Goal: Information Seeking & Learning: Learn about a topic

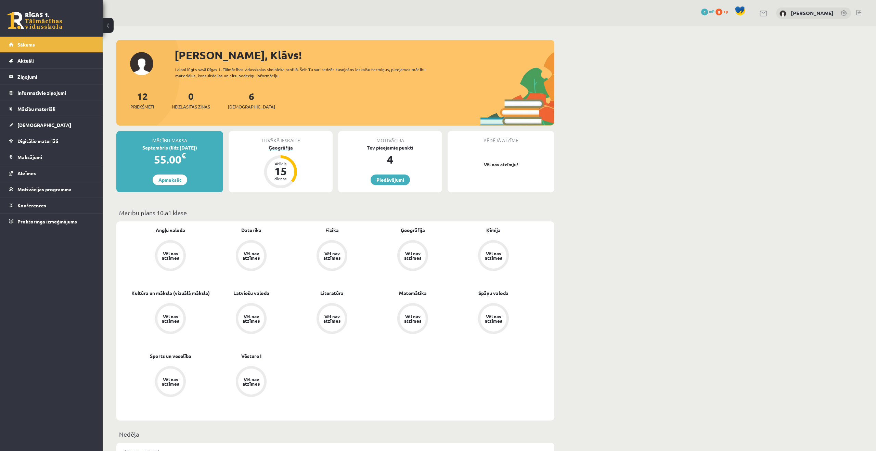
click at [293, 174] on div "Atlicis 15 dienas" at bounding box center [280, 171] width 27 height 27
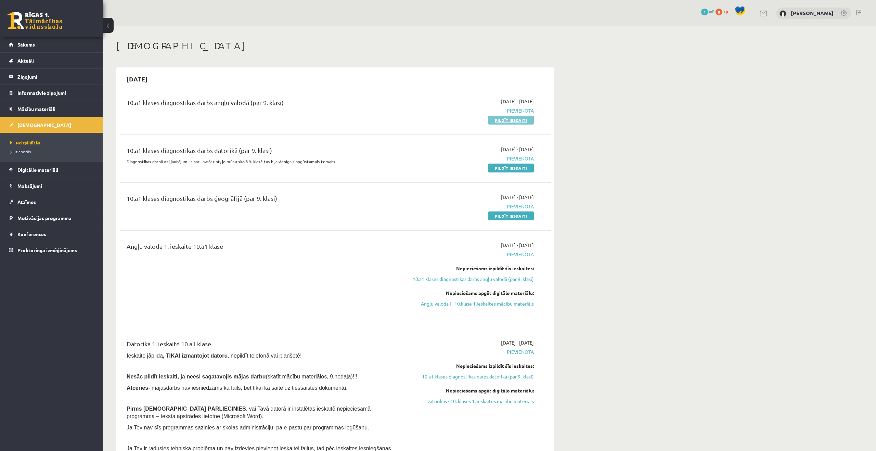
click at [499, 120] on link "Pildīt ieskaiti" at bounding box center [511, 120] width 46 height 9
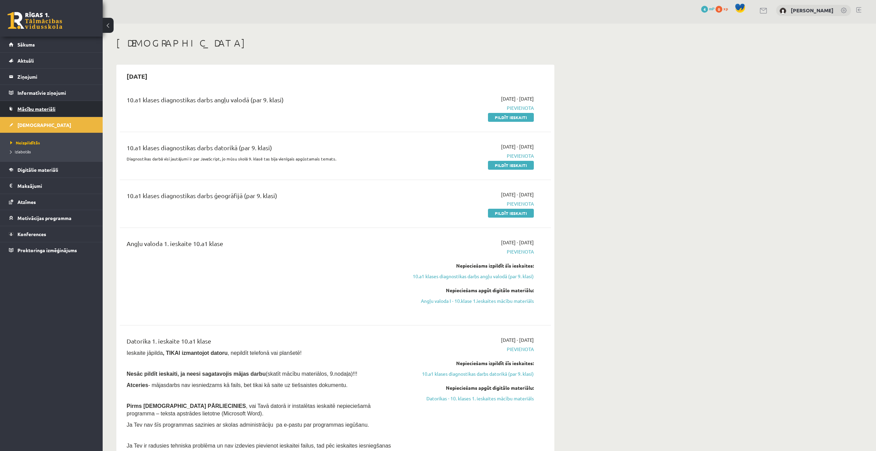
click at [47, 106] on span "Mācību materiāli" at bounding box center [36, 109] width 38 height 6
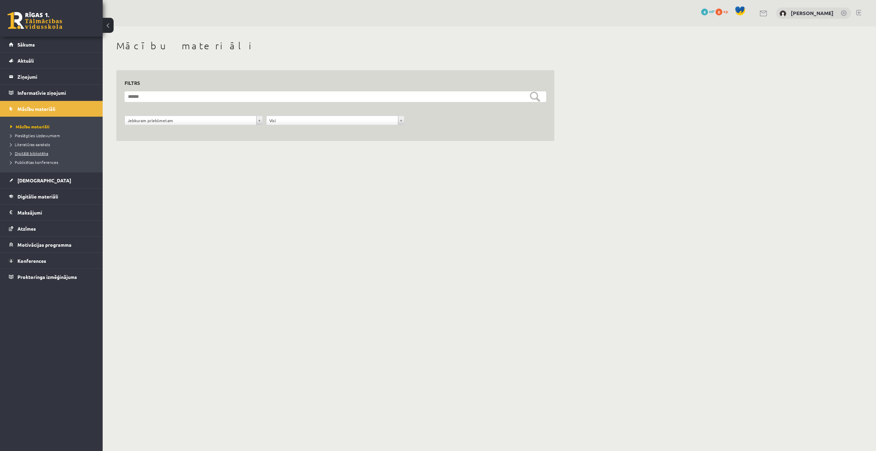
click at [45, 153] on span "Digitālā bibliotēka" at bounding box center [29, 153] width 38 height 5
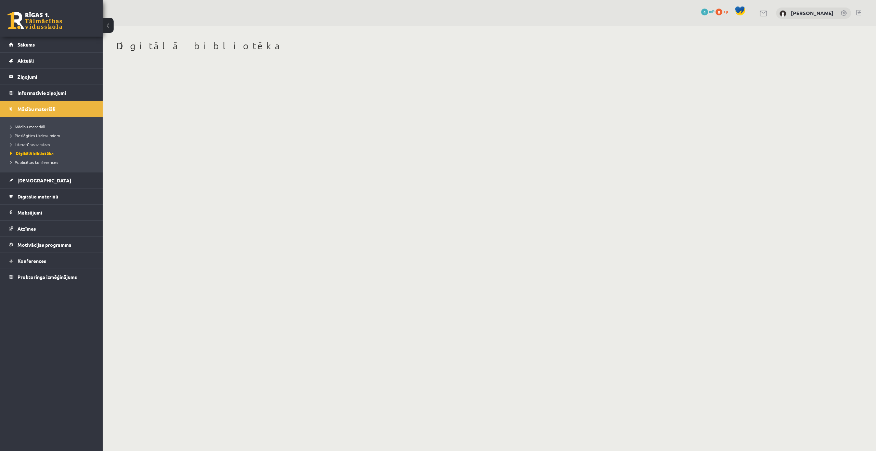
click at [40, 166] on li "Publicētas konferences" at bounding box center [53, 162] width 86 height 9
click at [33, 197] on span "Digitālie materiāli" at bounding box center [37, 196] width 41 height 6
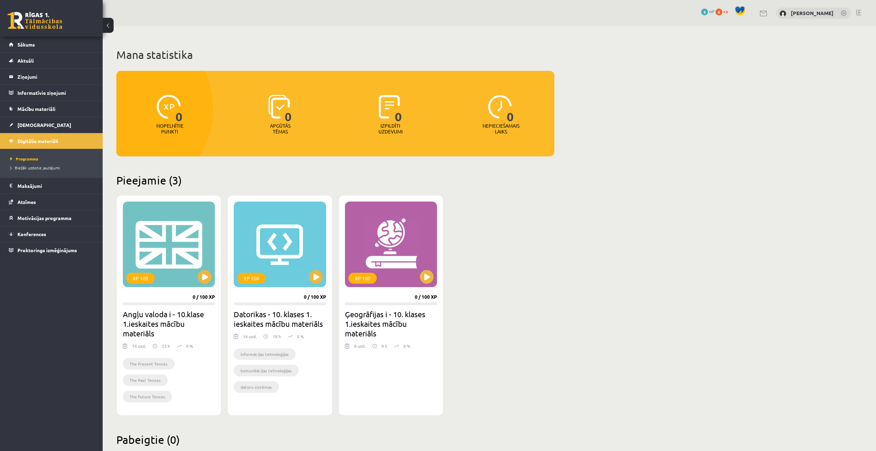
scroll to position [17, 0]
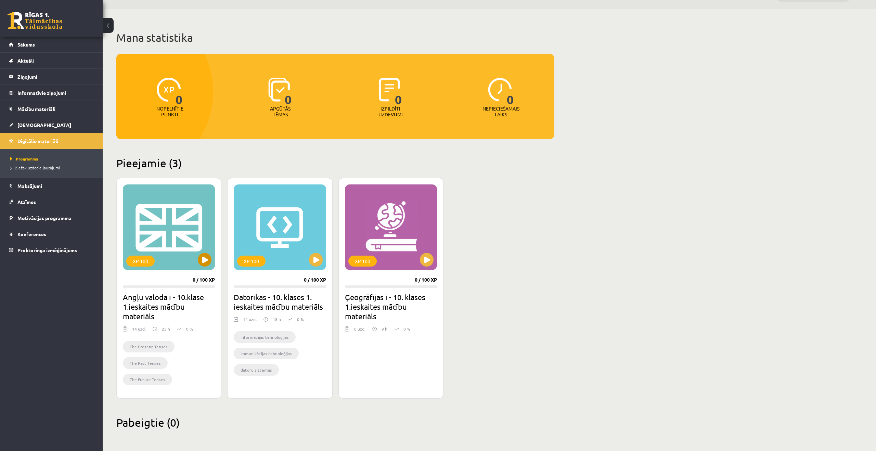
click at [198, 253] on div "XP 100" at bounding box center [169, 227] width 92 height 86
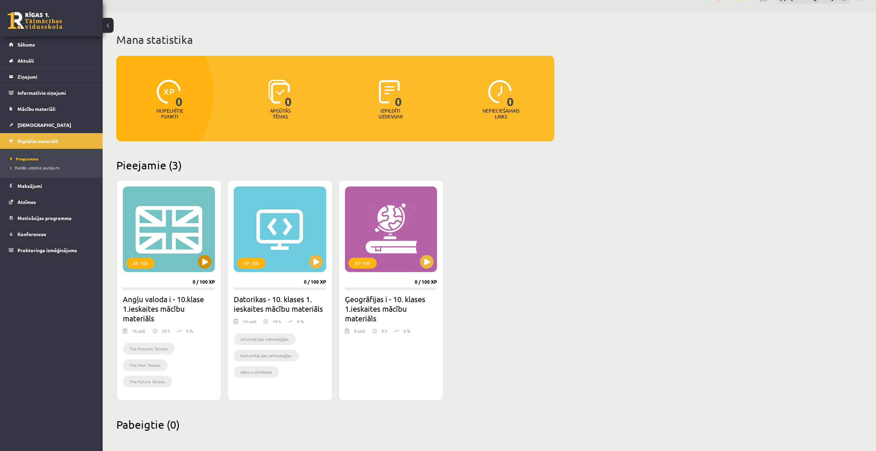
click at [152, 264] on div "XP 100" at bounding box center [140, 263] width 28 height 11
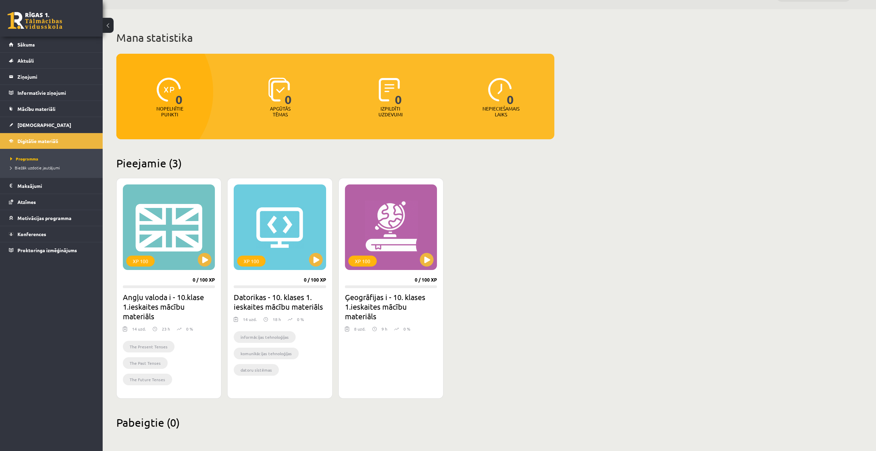
click at [168, 306] on h2 "Angļu valoda i - 10.klase 1.ieskaites mācību materiāls" at bounding box center [169, 306] width 92 height 29
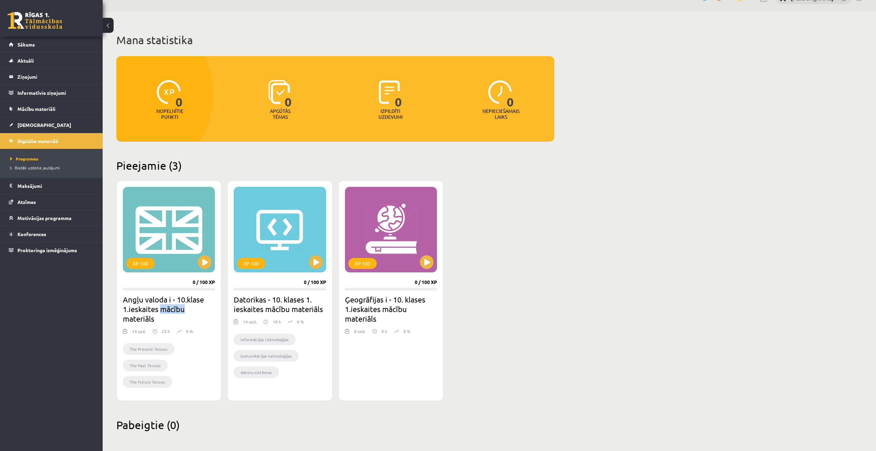
click at [168, 306] on h2 "Angļu valoda i - 10.klase 1.ieskaites mācību materiāls" at bounding box center [169, 309] width 92 height 29
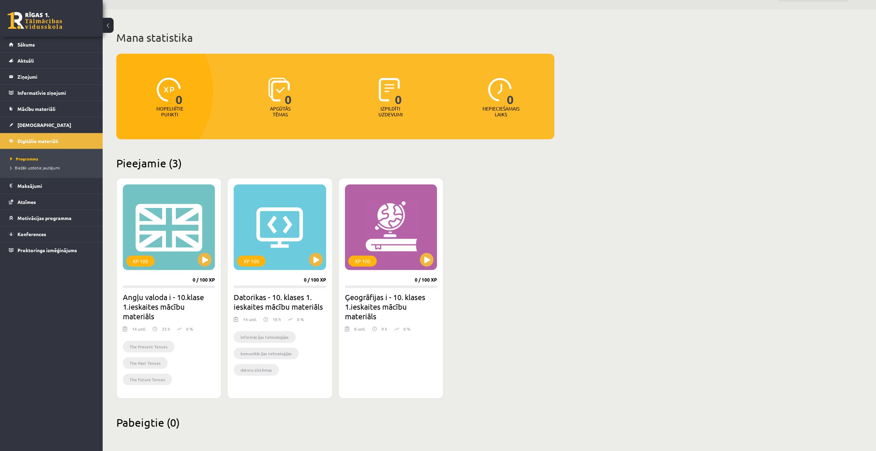
click at [177, 364] on ul "The Present Tenses The Past Tenses The Future Tenses" at bounding box center [169, 365] width 92 height 48
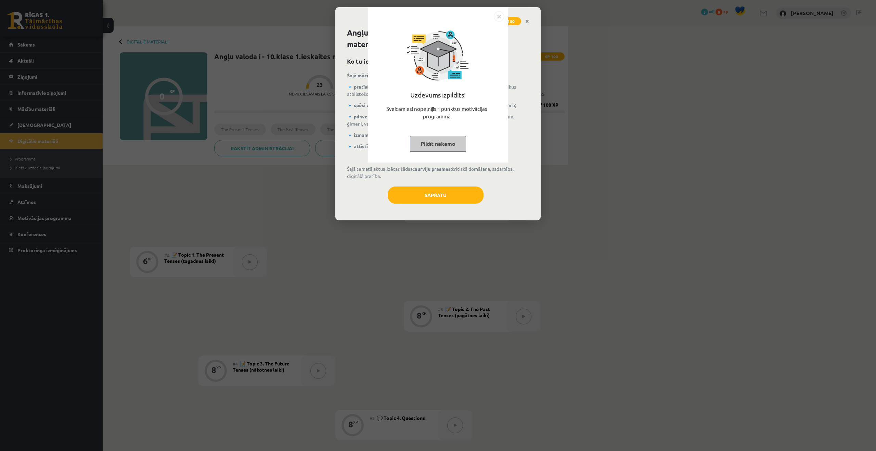
click at [500, 16] on img "Close" at bounding box center [499, 16] width 10 height 10
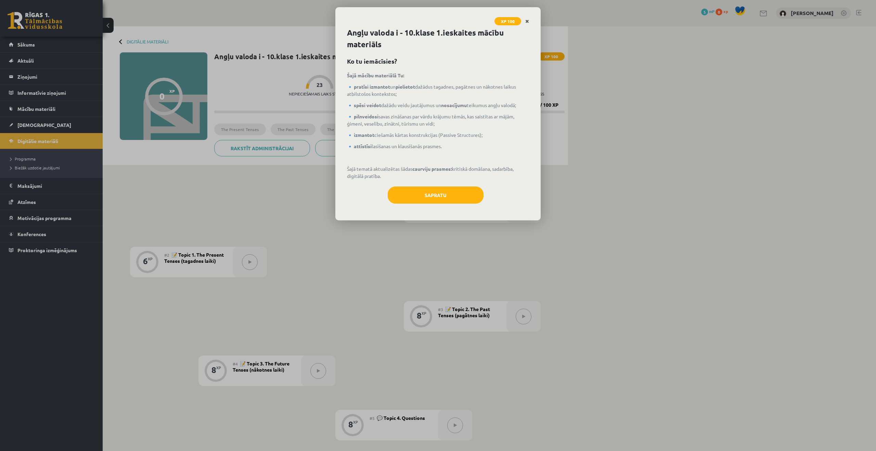
click at [525, 21] on icon "Close" at bounding box center [527, 21] width 4 height 5
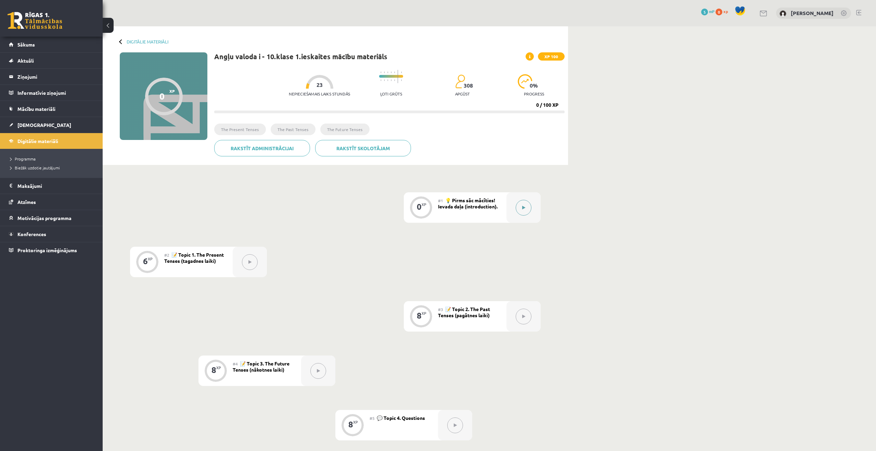
click at [523, 210] on button at bounding box center [524, 208] width 16 height 16
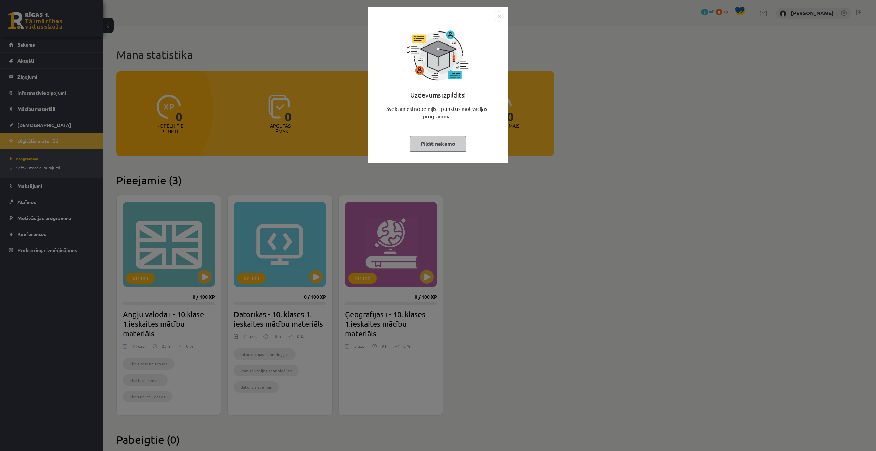
scroll to position [17, 0]
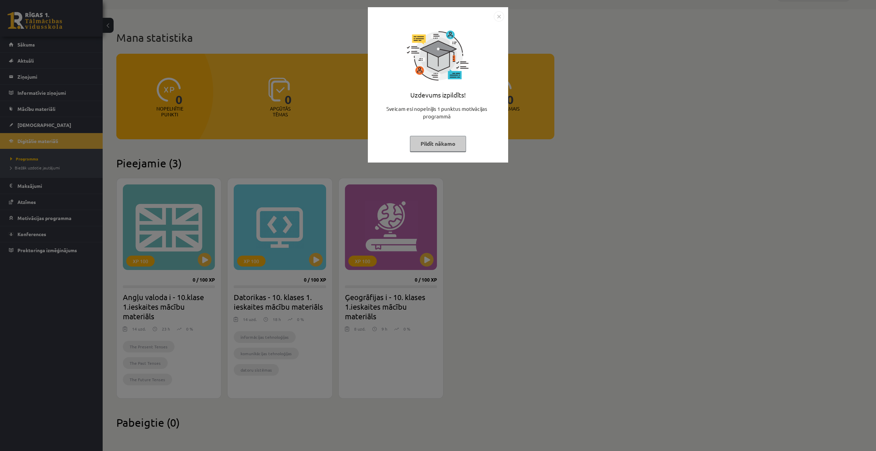
click at [497, 18] on img "Close" at bounding box center [499, 16] width 10 height 10
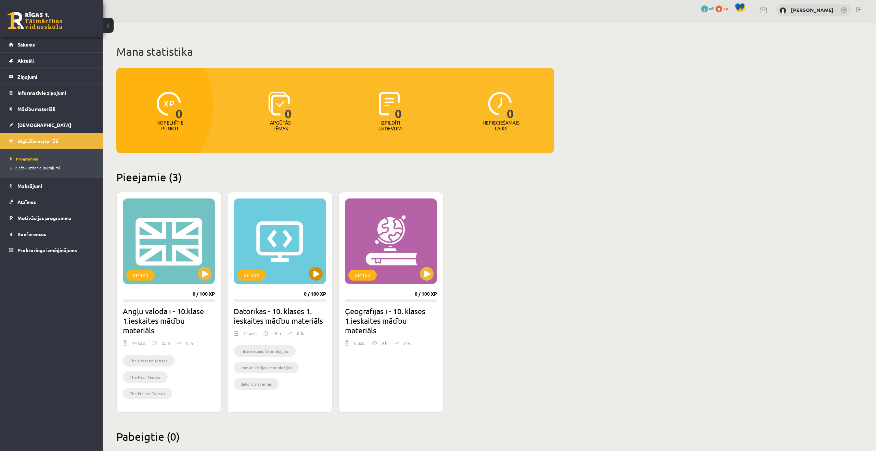
scroll to position [2, 0]
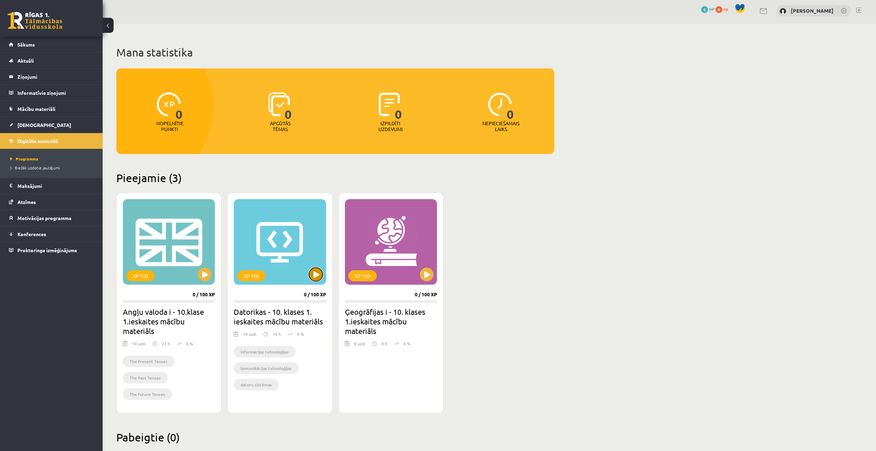
click at [314, 279] on button at bounding box center [316, 275] width 14 height 14
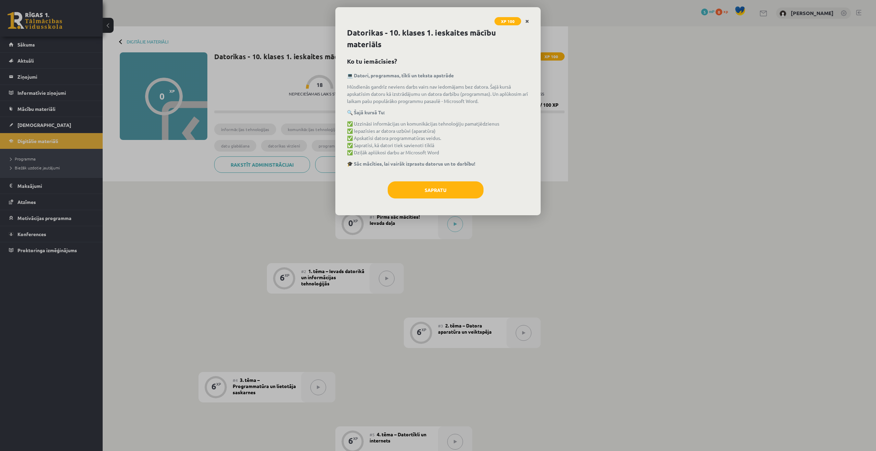
click at [529, 22] on icon "Close" at bounding box center [527, 21] width 4 height 5
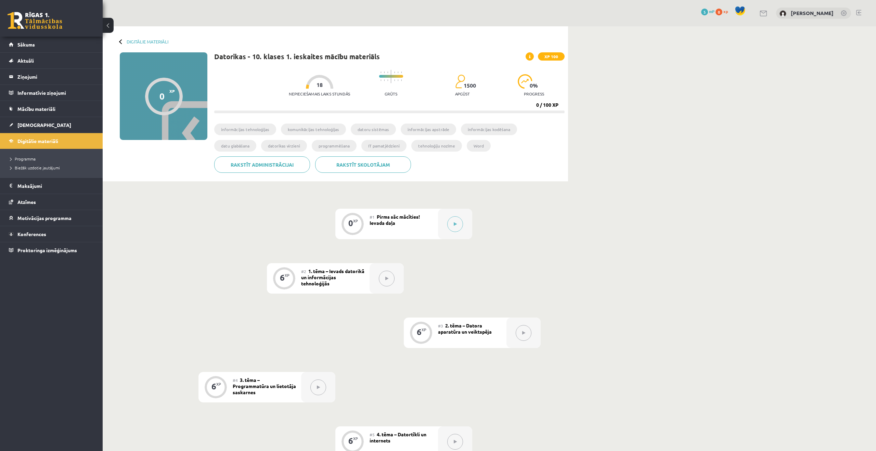
click at [392, 222] on span "Pirms sāc mācīties! Ievada daļa" at bounding box center [395, 220] width 50 height 12
click at [462, 228] on div at bounding box center [455, 224] width 34 height 30
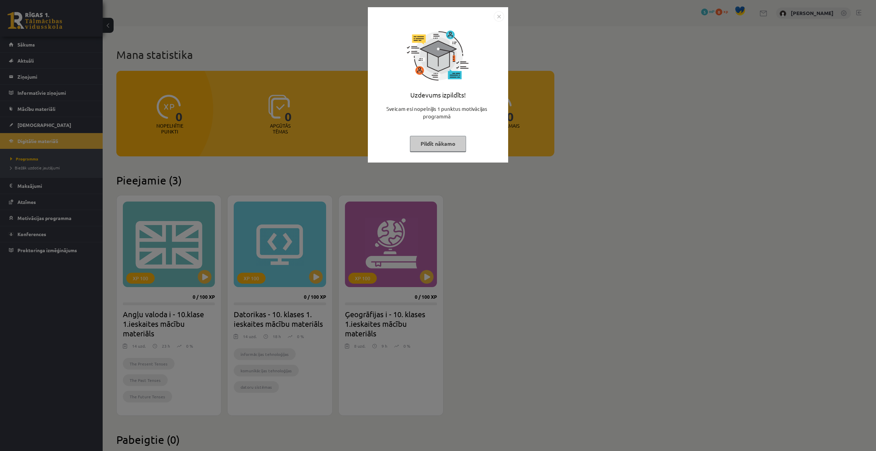
scroll to position [17, 0]
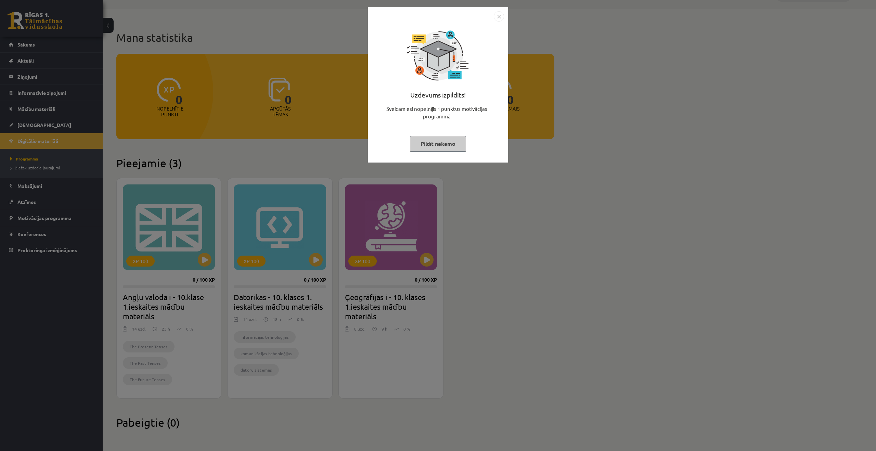
click at [502, 18] on img "Close" at bounding box center [499, 16] width 10 height 10
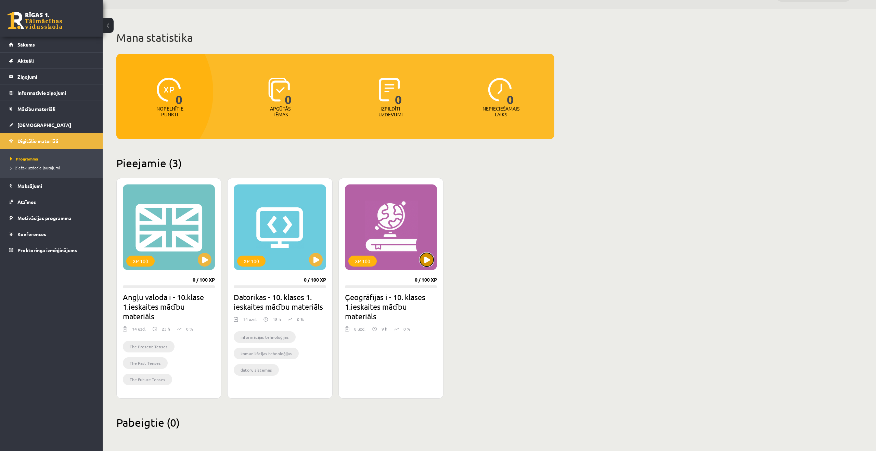
click at [433, 258] on button at bounding box center [427, 260] width 14 height 14
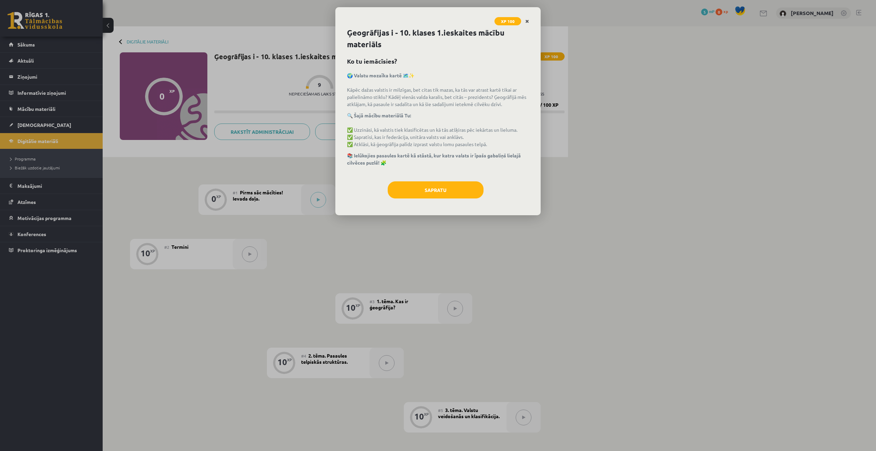
click at [525, 21] on link "Close" at bounding box center [527, 21] width 12 height 13
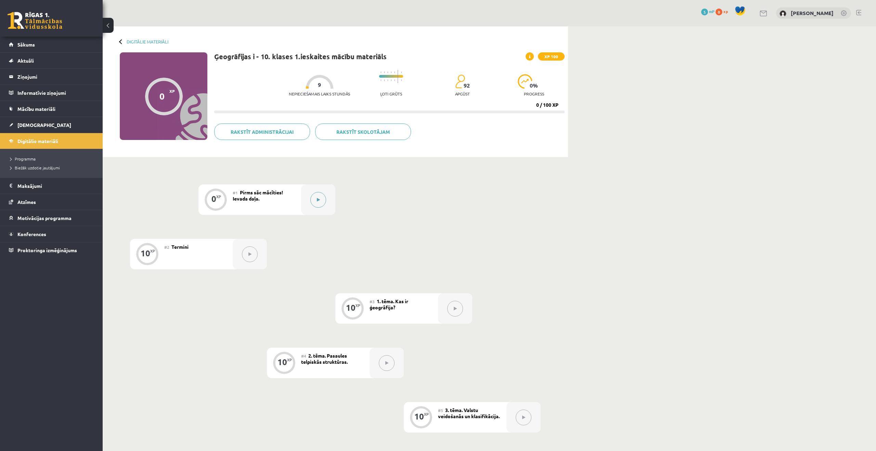
click at [309, 196] on div at bounding box center [318, 199] width 34 height 30
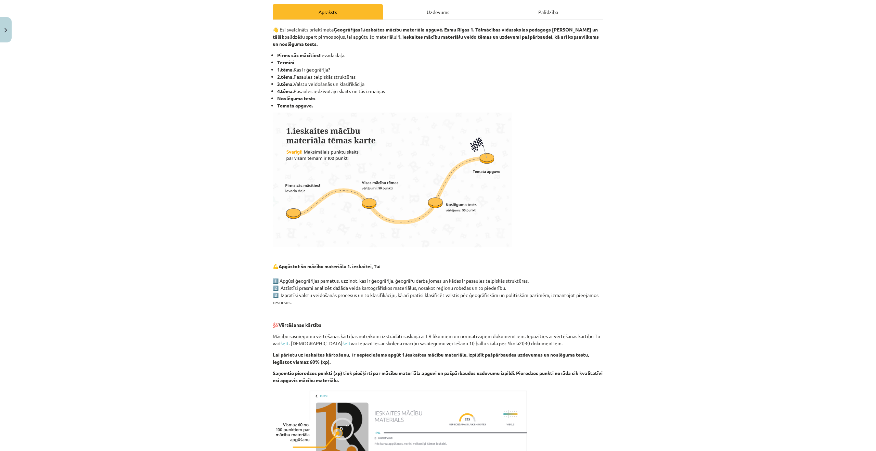
scroll to position [193, 0]
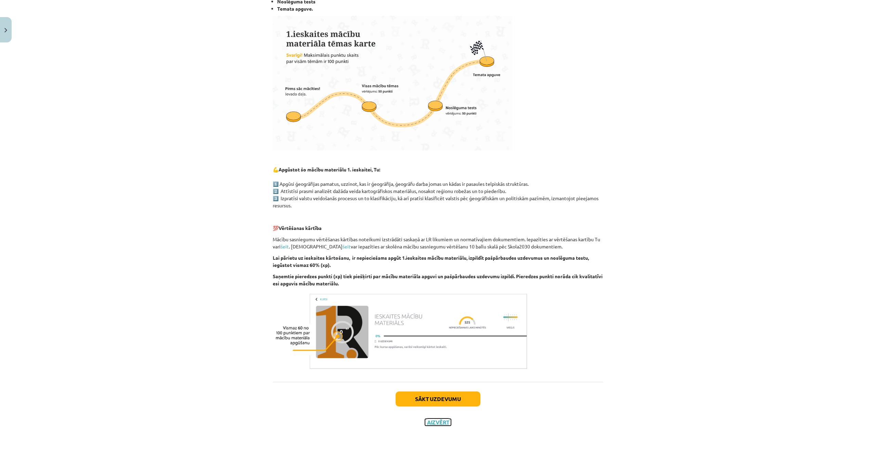
click at [443, 425] on button "Aizvērt" at bounding box center [438, 422] width 26 height 7
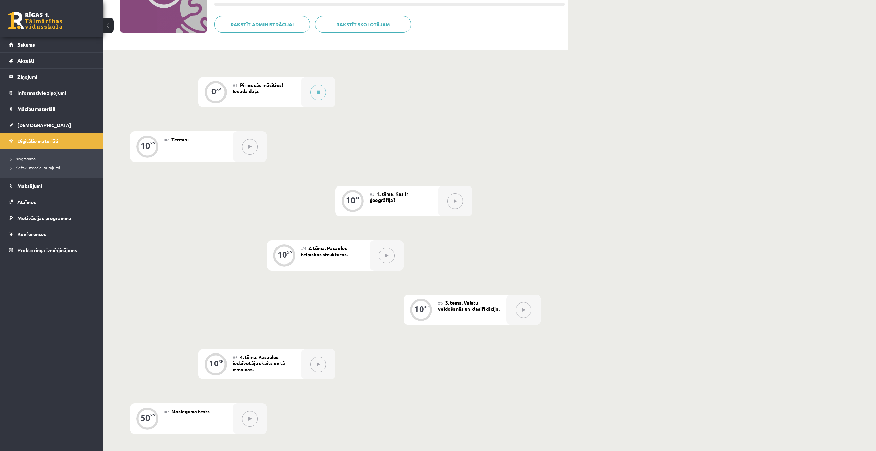
scroll to position [0, 0]
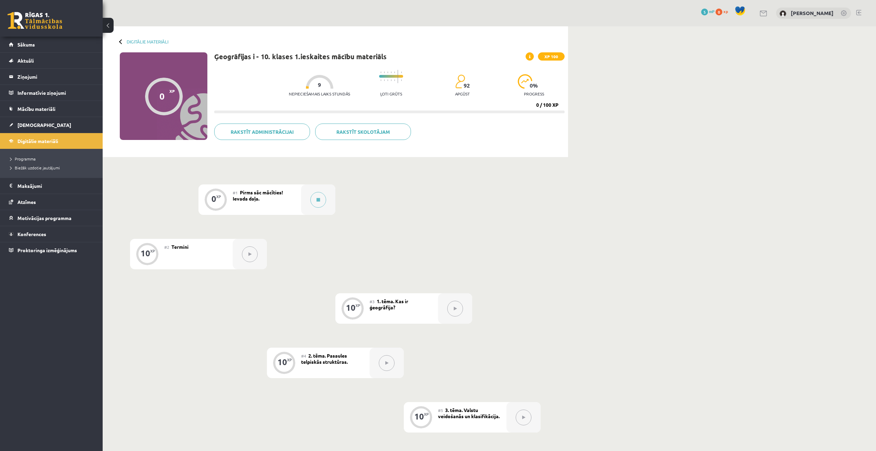
click at [142, 36] on div "Digitālie materiāli 0 XP XP 100 0 / 100 XP Ģeogrāfijas i - 10. klases 1.ieskait…" at bounding box center [335, 91] width 465 height 131
click at [142, 40] on link "Digitālie materiāli" at bounding box center [148, 41] width 42 height 5
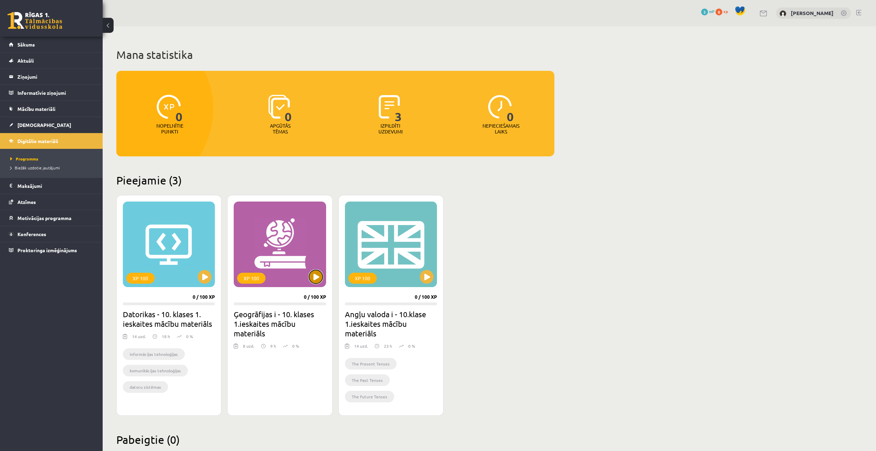
click at [318, 281] on button at bounding box center [316, 277] width 14 height 14
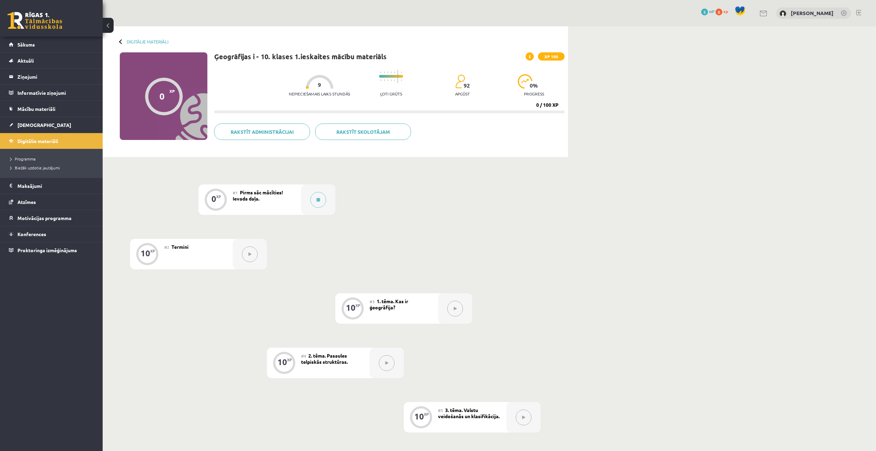
click at [120, 39] on div "Digitālie materiāli" at bounding box center [144, 41] width 49 height 5
click at [154, 40] on link "Digitālie materiāli" at bounding box center [148, 41] width 42 height 5
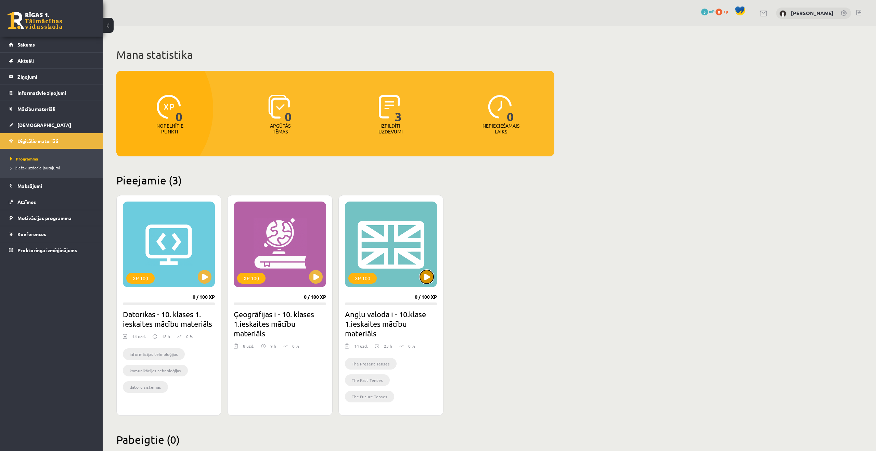
click at [420, 279] on button at bounding box center [427, 277] width 14 height 14
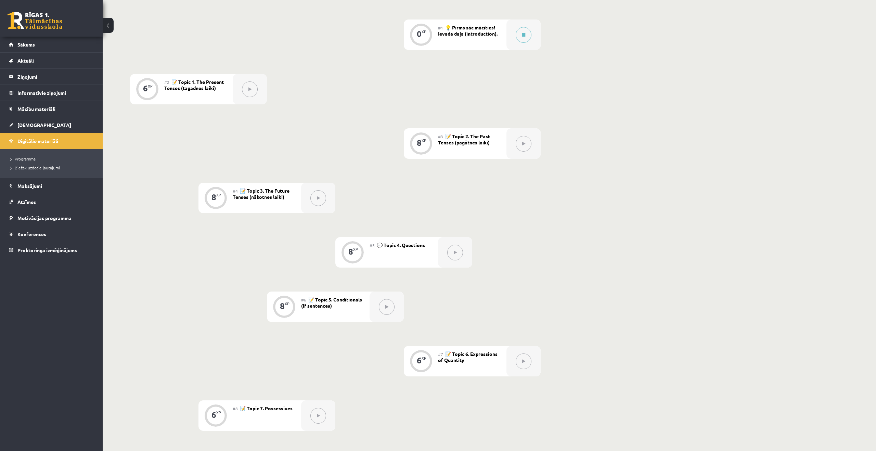
scroll to position [102, 0]
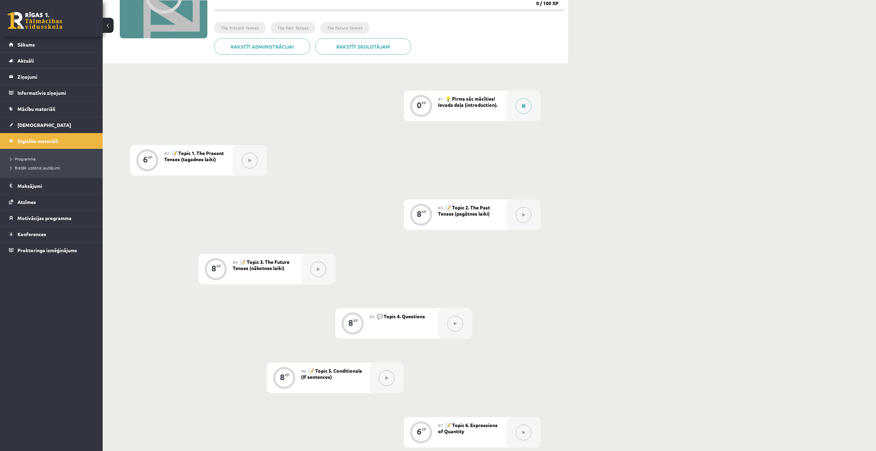
click at [111, 29] on button at bounding box center [108, 25] width 11 height 15
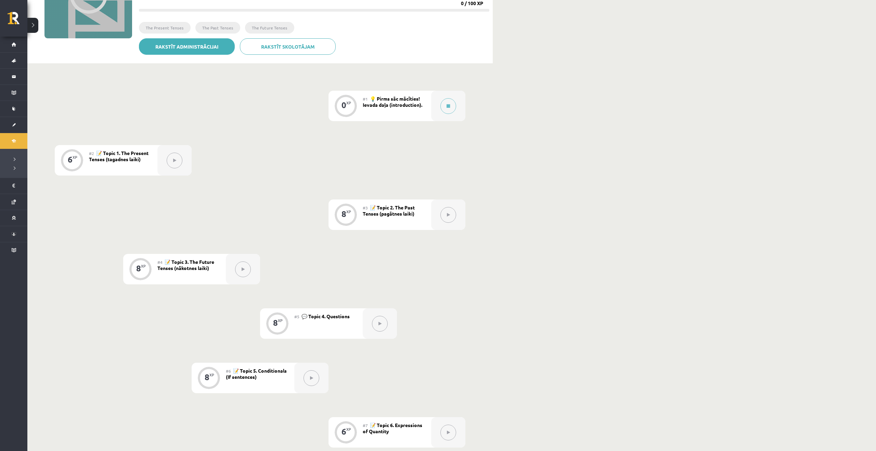
scroll to position [0, 0]
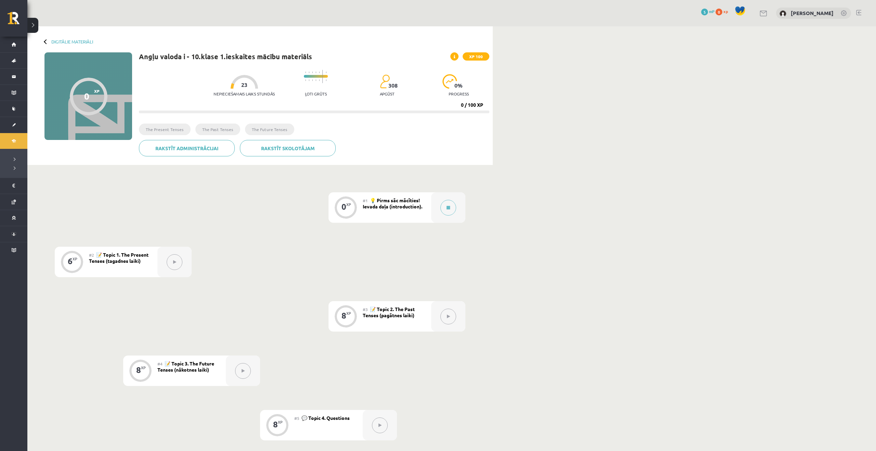
click at [46, 41] on div at bounding box center [46, 41] width 5 height 5
click at [57, 40] on link "Digitālie materiāli" at bounding box center [72, 41] width 42 height 5
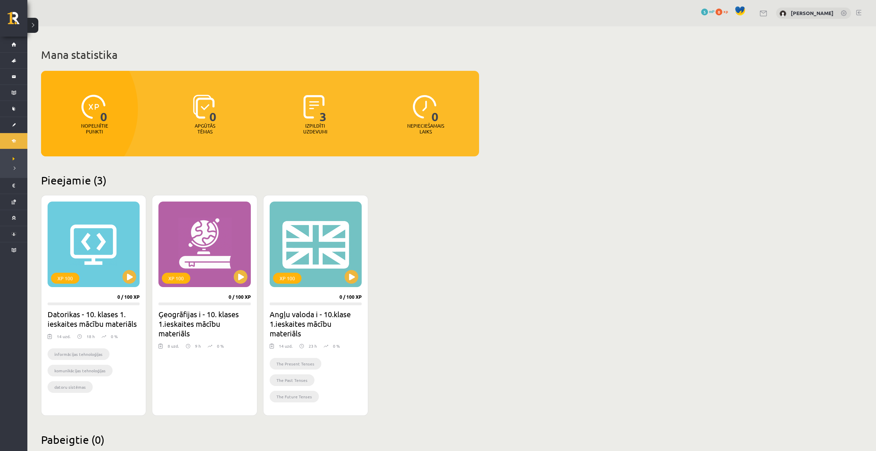
scroll to position [17, 0]
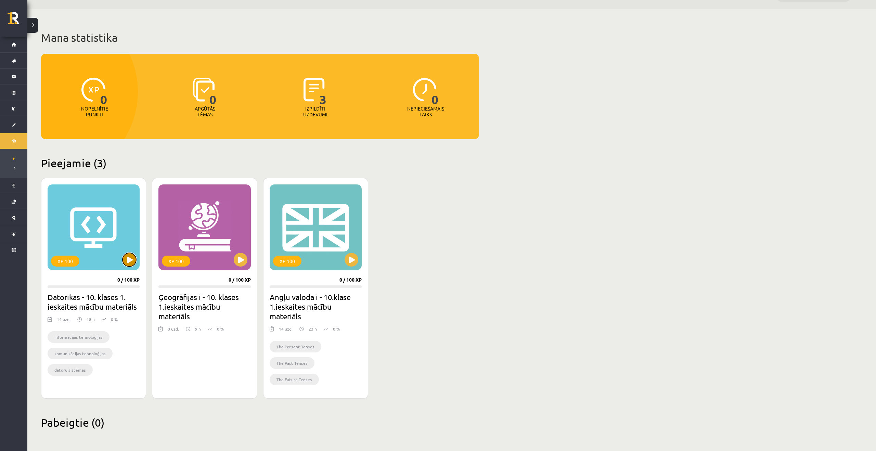
click at [131, 262] on button at bounding box center [130, 260] width 14 height 14
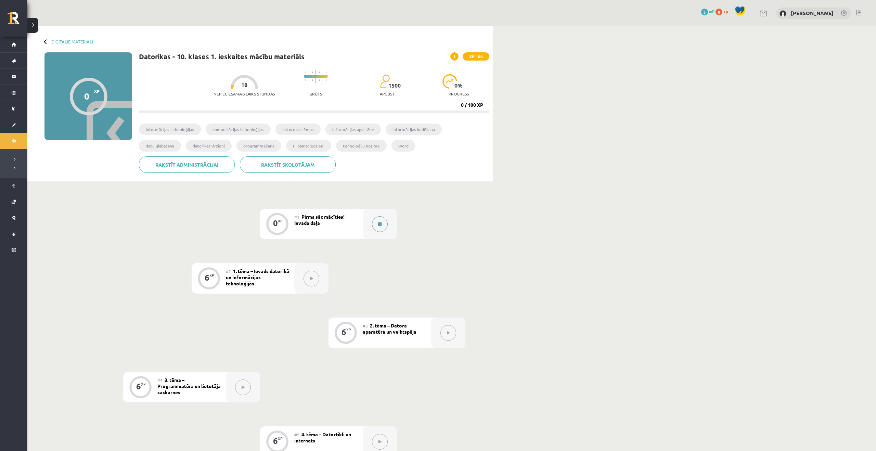
click at [382, 223] on button at bounding box center [380, 224] width 16 height 16
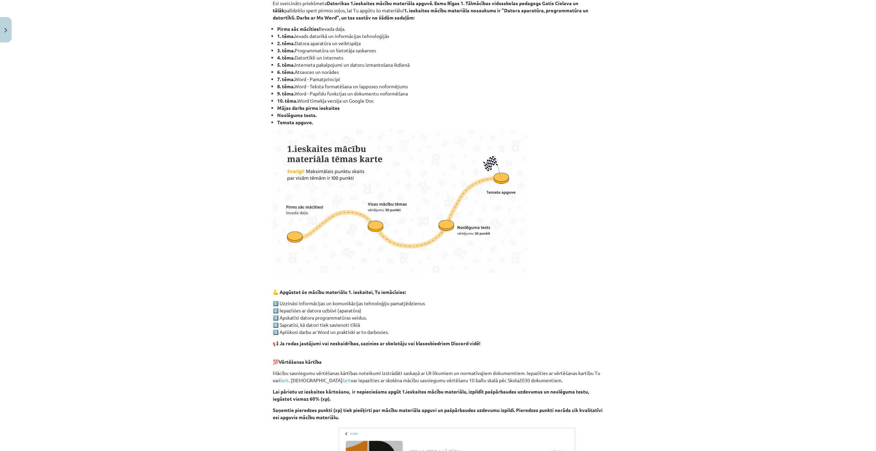
scroll to position [275, 0]
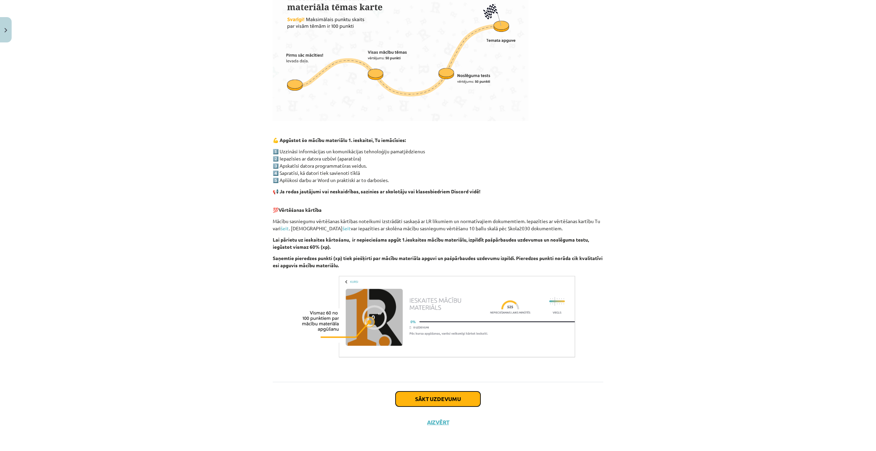
click at [436, 403] on button "Sākt uzdevumu" at bounding box center [438, 398] width 85 height 15
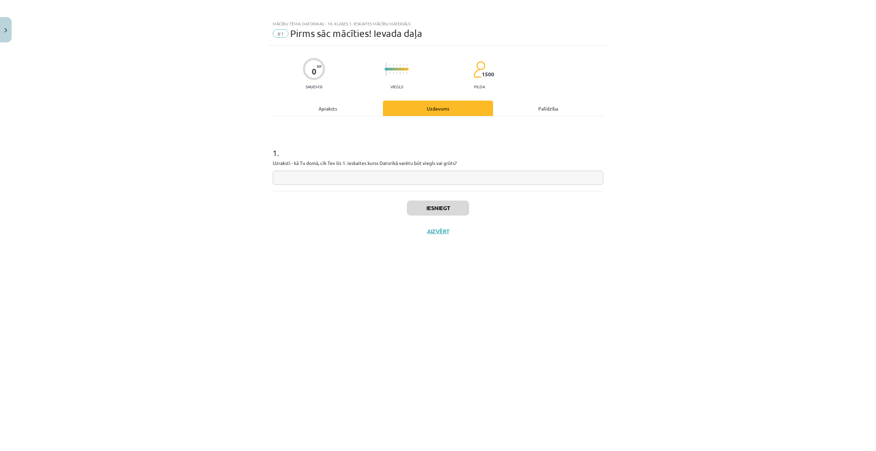
scroll to position [0, 0]
click at [406, 178] on input "text" at bounding box center [438, 178] width 331 height 14
type input "*"
type input "******"
type input "**********"
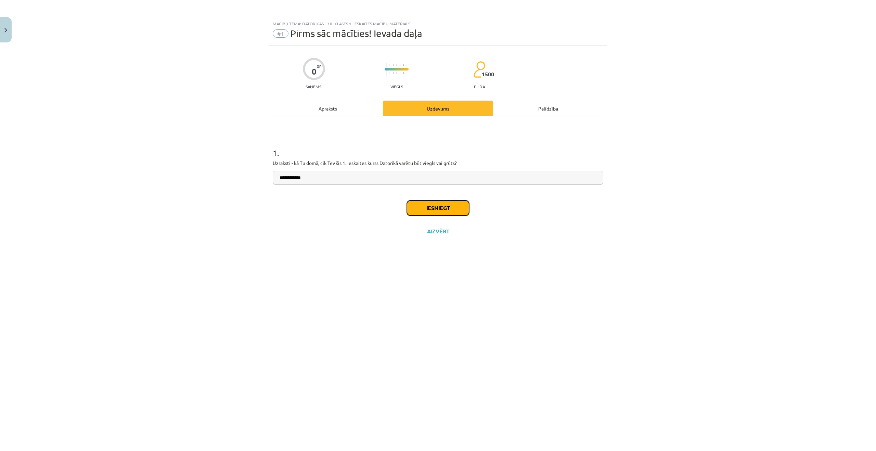
click at [448, 204] on button "Iesniegt" at bounding box center [438, 208] width 62 height 15
drag, startPoint x: 230, startPoint y: 295, endPoint x: 287, endPoint y: 280, distance: 58.3
click at [235, 294] on div "**********" at bounding box center [438, 225] width 876 height 451
click at [459, 233] on button "Nākamā nodarbība" at bounding box center [437, 236] width 67 height 16
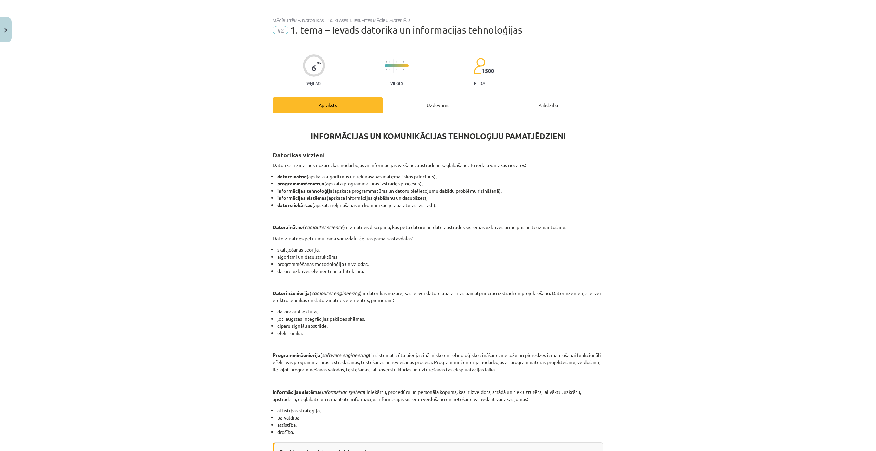
scroll to position [134, 0]
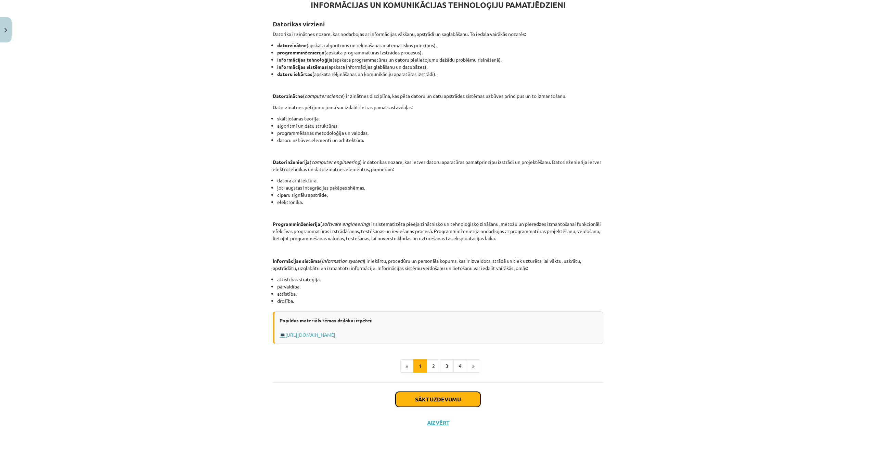
click at [431, 396] on button "Sākt uzdevumu" at bounding box center [438, 399] width 85 height 15
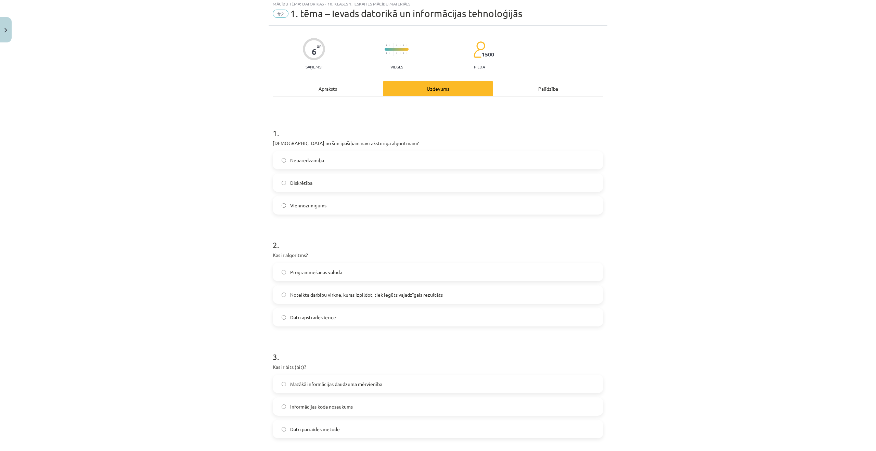
scroll to position [17, 0]
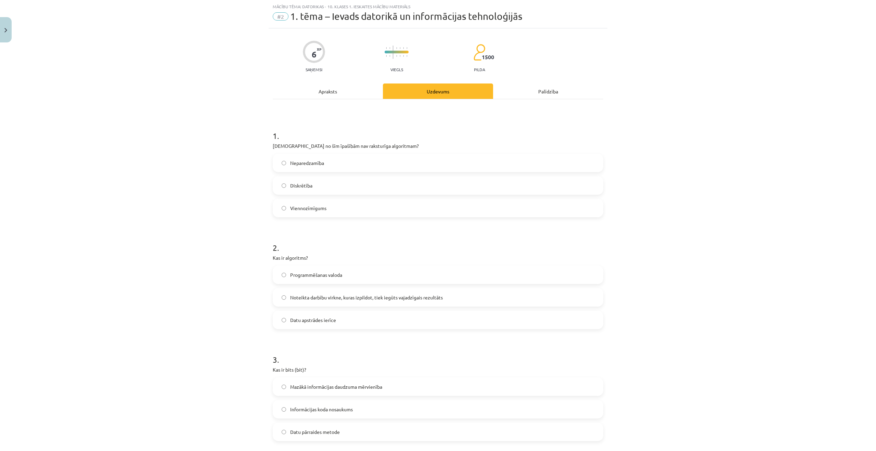
click at [344, 162] on label "Neparedzamība" at bounding box center [437, 162] width 329 height 17
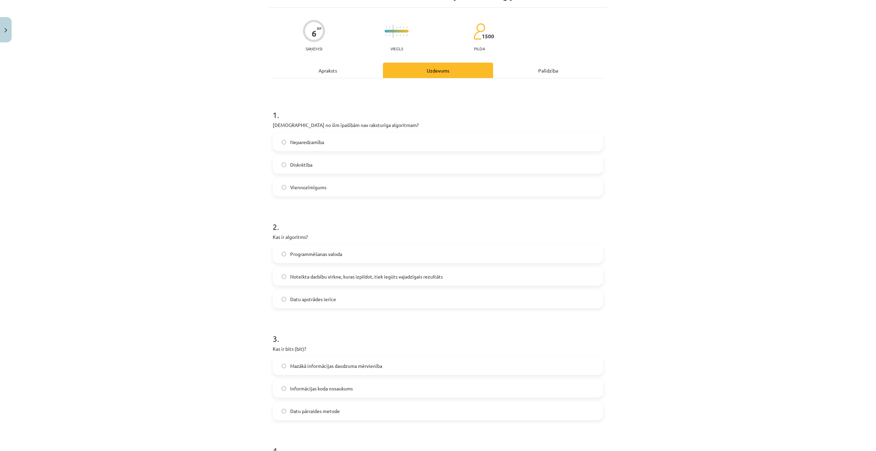
click at [392, 277] on span "Noteikta darbību virkne, kuras izpildot, tiek iegūts vajadzīgais rezultāts" at bounding box center [366, 276] width 153 height 7
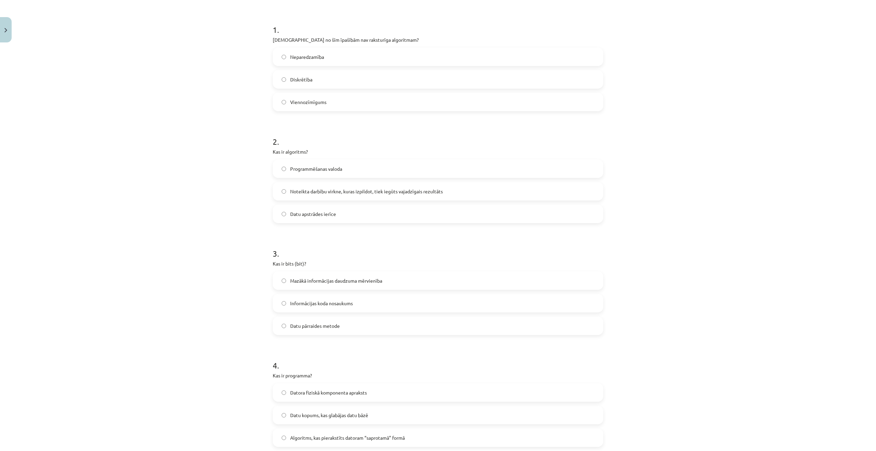
scroll to position [128, 0]
click at [388, 276] on label "Mazākā informācijas daudzuma mērvienība" at bounding box center [437, 276] width 329 height 17
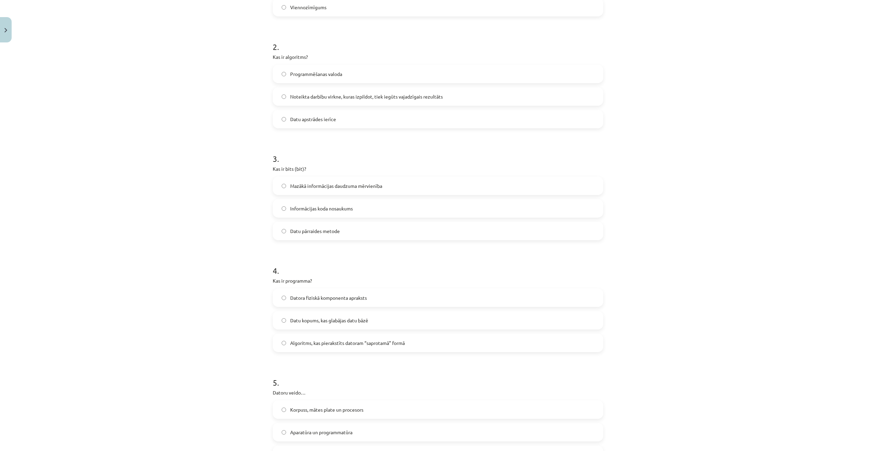
scroll to position [221, 0]
click at [426, 340] on label "Algoritms, kas pierakstīts datoram “saprotamā” formā" at bounding box center [437, 339] width 329 height 17
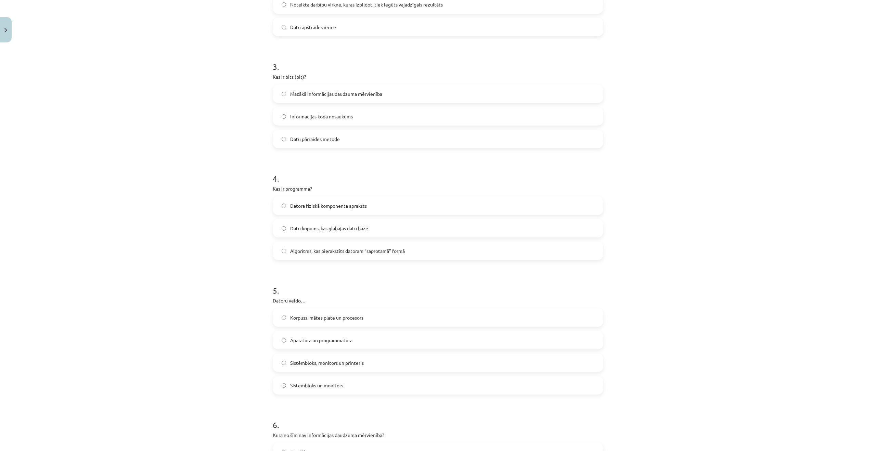
scroll to position [314, 0]
click at [395, 339] on label "Aparatūra un programmatūra" at bounding box center [437, 336] width 329 height 17
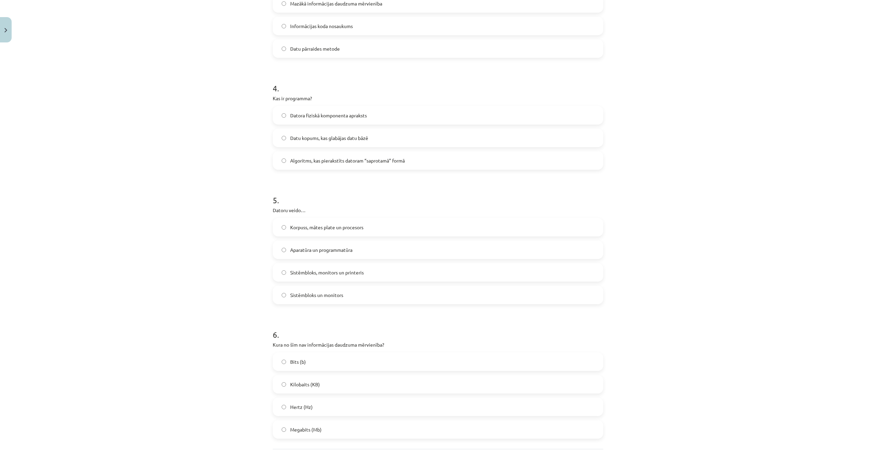
scroll to position [467, 0]
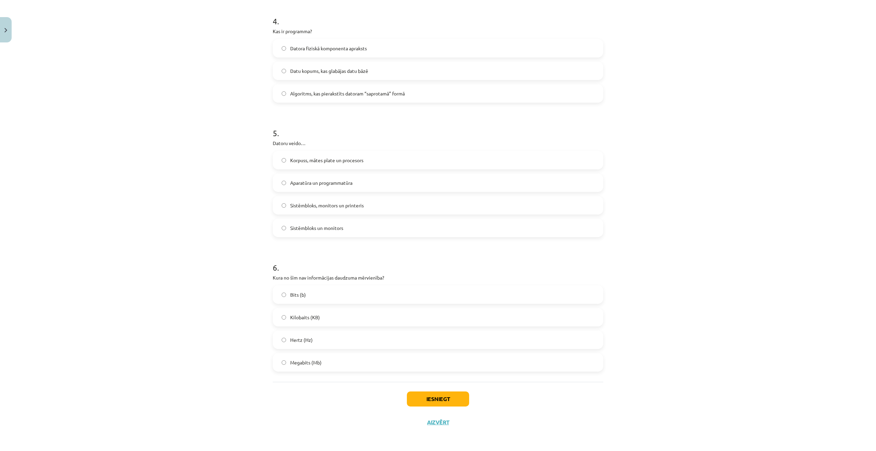
click at [389, 340] on label "Hertz (Hz)" at bounding box center [437, 339] width 329 height 17
click at [451, 394] on button "Iesniegt" at bounding box center [438, 398] width 62 height 15
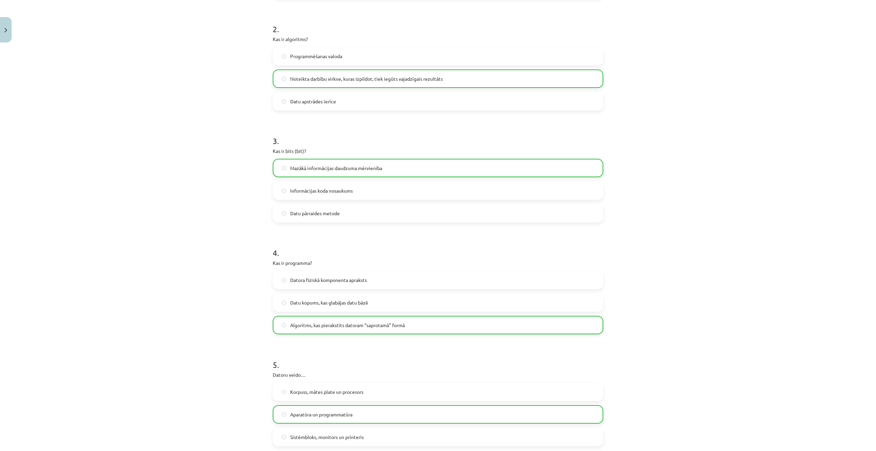
scroll to position [489, 0]
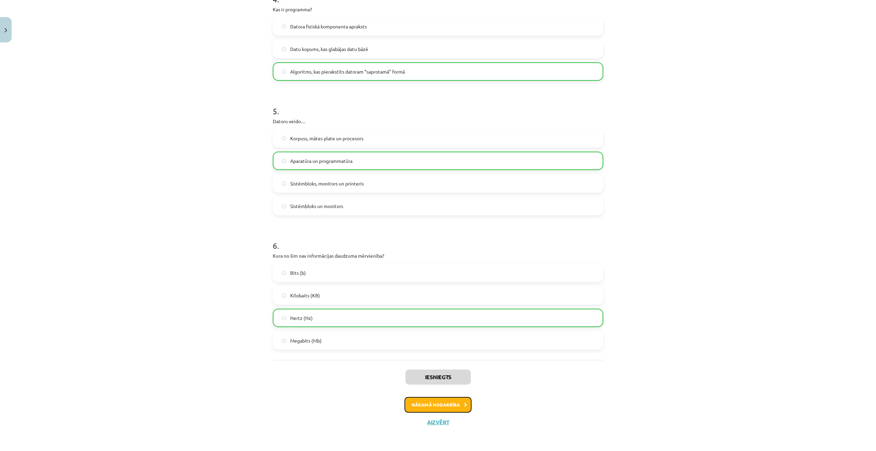
click at [447, 405] on button "Nākamā nodarbība" at bounding box center [437, 405] width 67 height 16
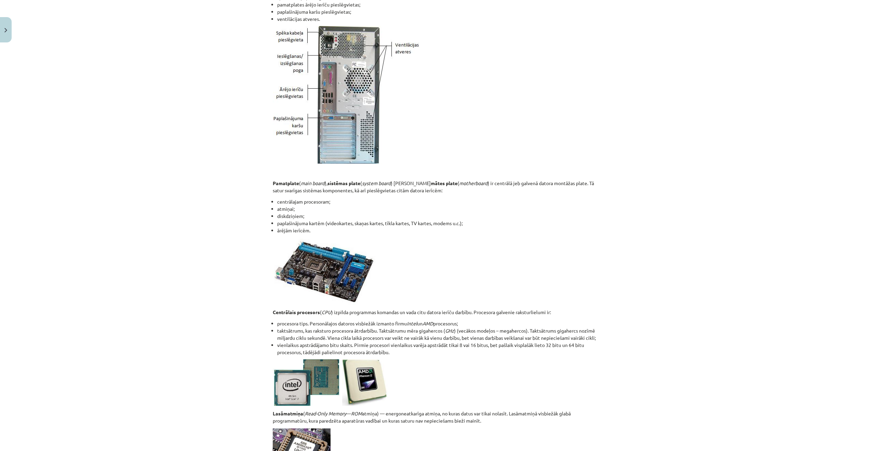
scroll to position [1015, 0]
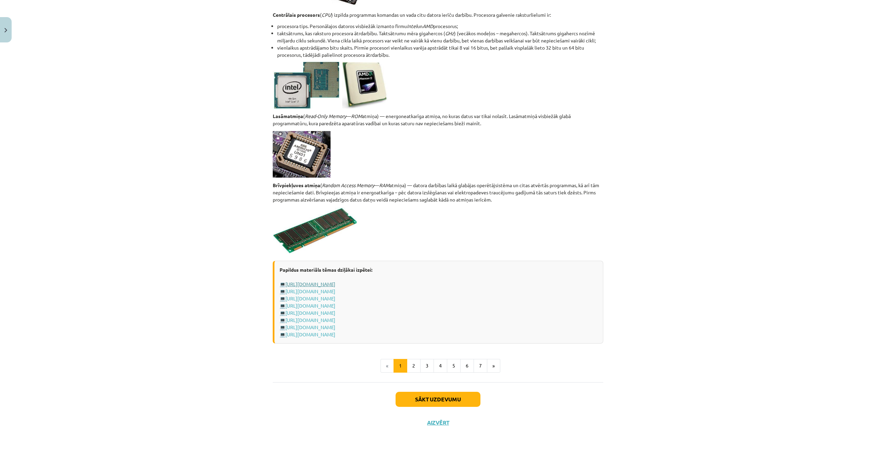
click at [335, 282] on link "[URL][DOMAIN_NAME]" at bounding box center [310, 284] width 50 height 6
click at [414, 399] on button "Sākt uzdevumu" at bounding box center [438, 399] width 85 height 15
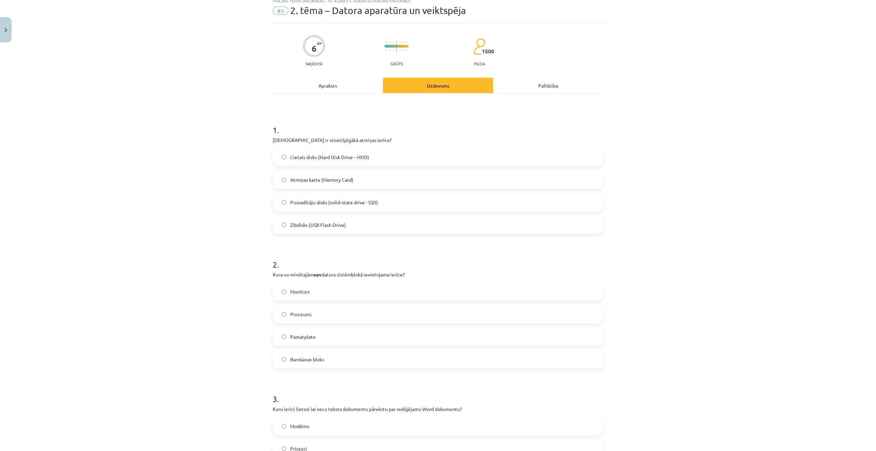
scroll to position [17, 0]
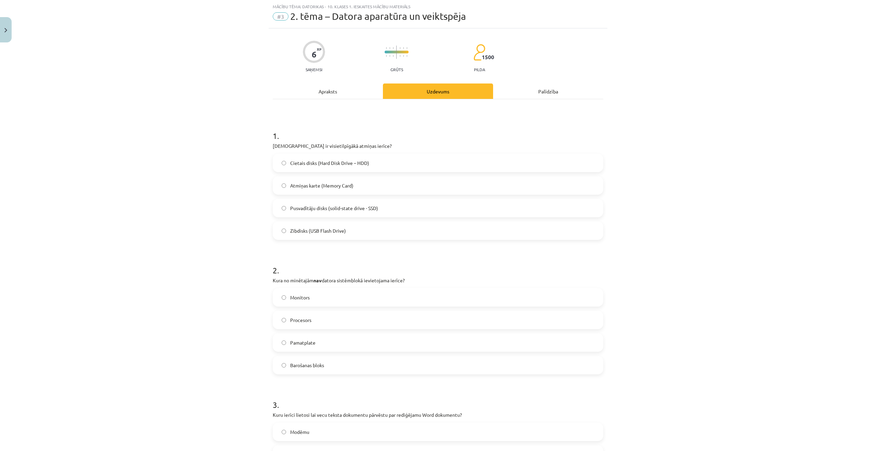
click at [334, 97] on div "Apraksts" at bounding box center [328, 90] width 110 height 15
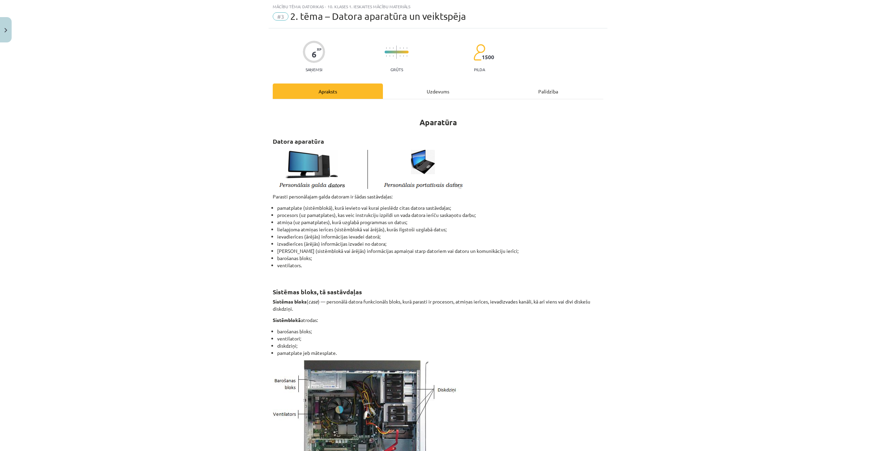
click at [420, 94] on div "Uzdevums" at bounding box center [438, 90] width 110 height 15
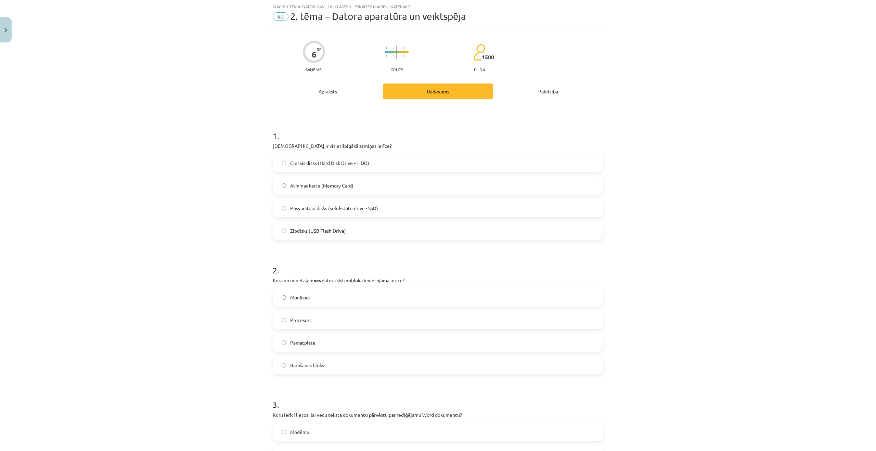
click at [418, 162] on label "Cietais disks (Hard Disk Drive – HDD)" at bounding box center [437, 162] width 329 height 17
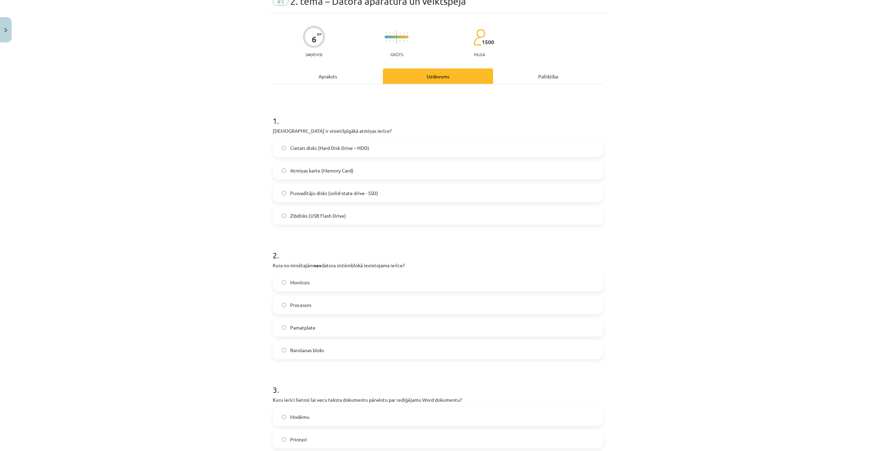
scroll to position [34, 0]
click at [354, 276] on label "Monitors" at bounding box center [437, 280] width 329 height 17
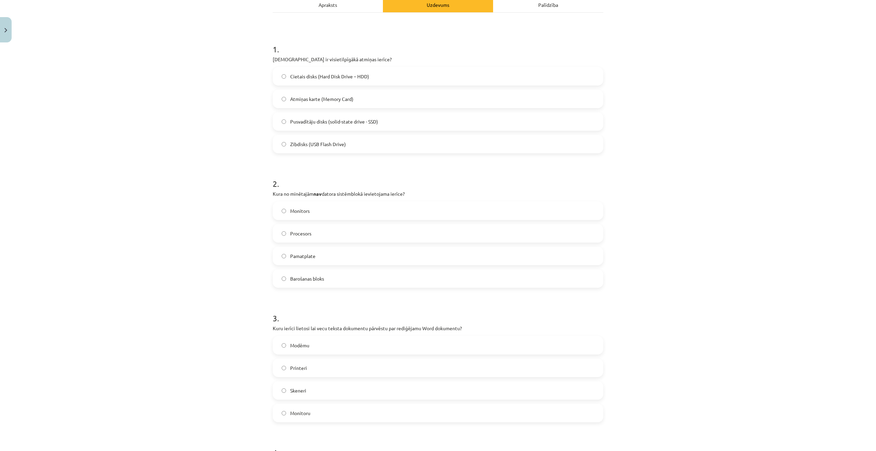
scroll to position [107, 0]
click at [337, 382] on label "Skeneri" at bounding box center [437, 387] width 329 height 17
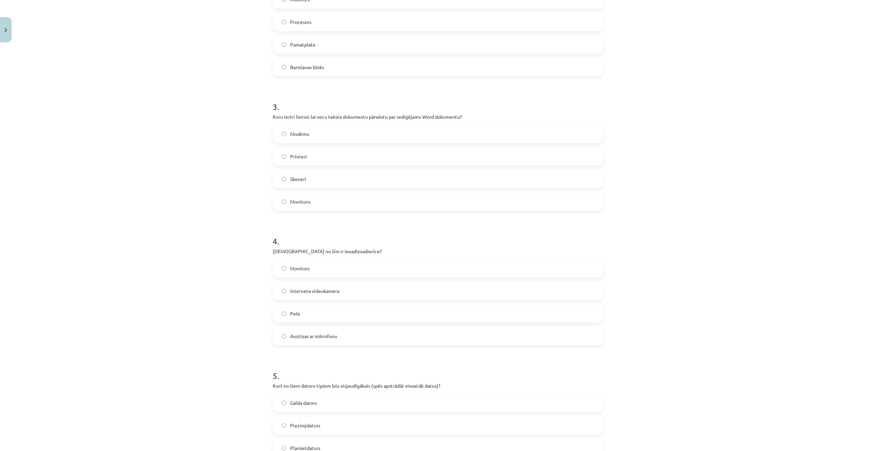
scroll to position [316, 0]
click at [335, 276] on div "Monitors" at bounding box center [438, 267] width 331 height 18
click at [332, 274] on label "Monitors" at bounding box center [437, 267] width 329 height 17
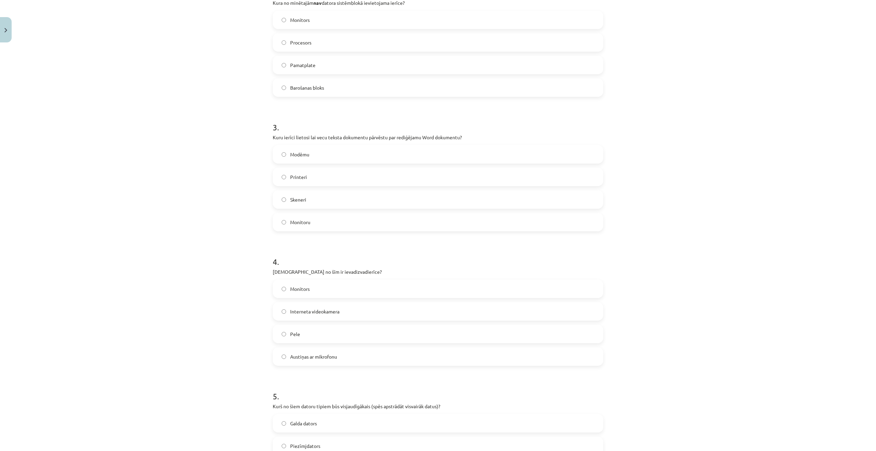
scroll to position [299, 0]
click at [305, 325] on label "Pele" at bounding box center [437, 329] width 329 height 17
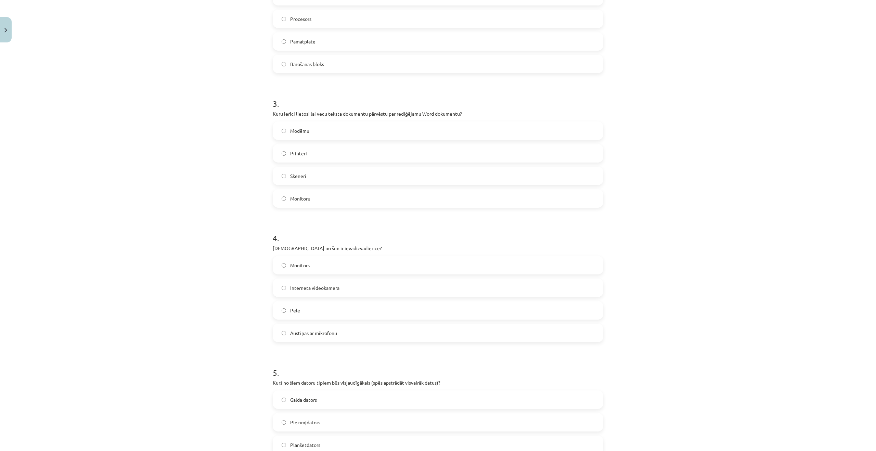
scroll to position [319, 0]
click at [326, 248] on p "[DEMOGRAPHIC_DATA] no šīm ir ievadizvadierīce?" at bounding box center [438, 247] width 331 height 7
copy p "ievadizvadierīce"
click at [192, 162] on div "Mācību tēma: Datorikas - 10. klases 1. ieskaites mācību materiāls #3 2. tēma – …" at bounding box center [438, 225] width 876 height 451
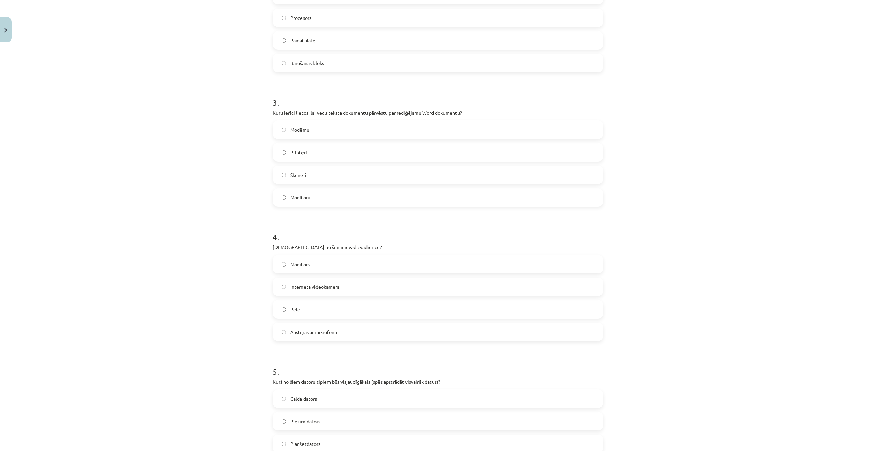
click at [314, 330] on span "Austiņas ar mikrofonu" at bounding box center [313, 331] width 47 height 7
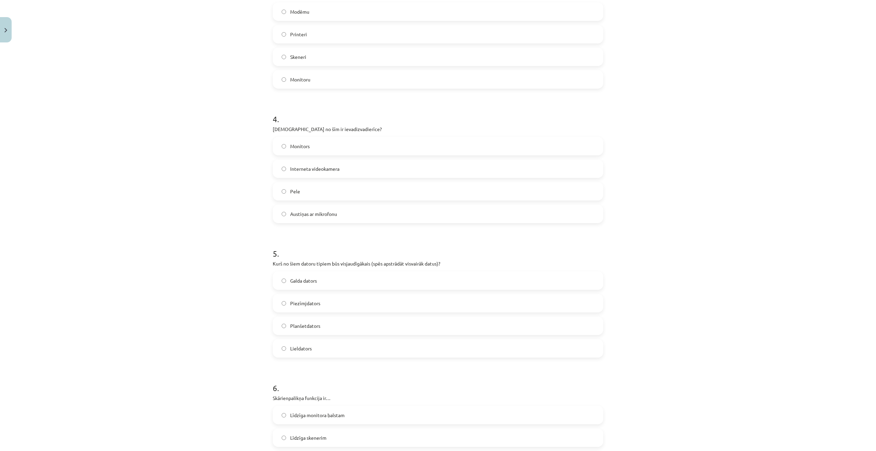
scroll to position [450, 0]
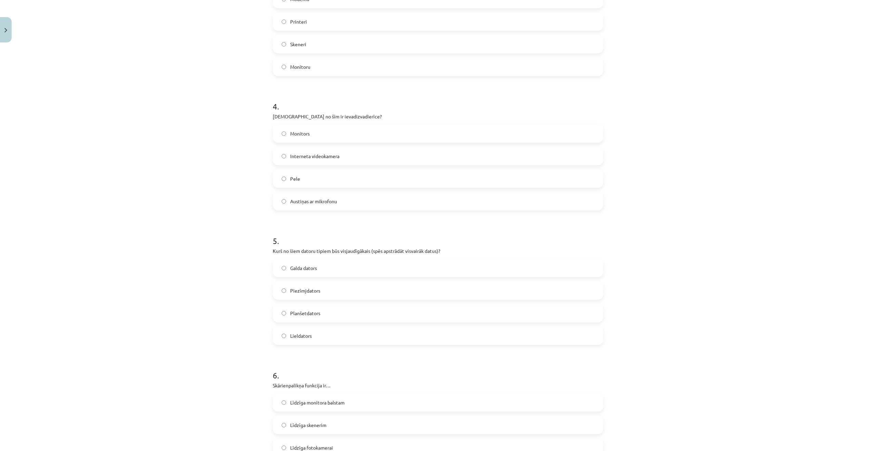
click at [307, 328] on label "Lieldators" at bounding box center [437, 335] width 329 height 17
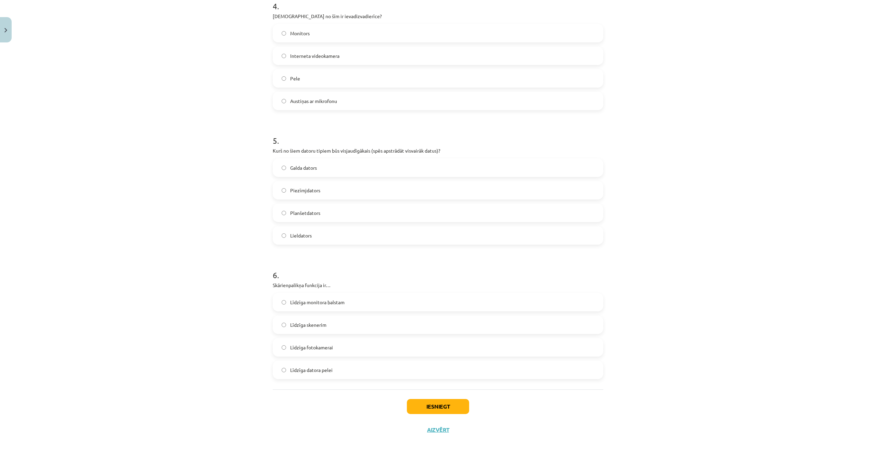
scroll to position [551, 0]
click at [173, 380] on div "Mācību tēma: Datorikas - 10. klases 1. ieskaites mācību materiāls #3 2. tēma – …" at bounding box center [438, 225] width 876 height 451
click at [361, 374] on label "Līdzīga datora pelei" at bounding box center [437, 369] width 329 height 17
click at [448, 412] on button "Iesniegt" at bounding box center [438, 406] width 62 height 15
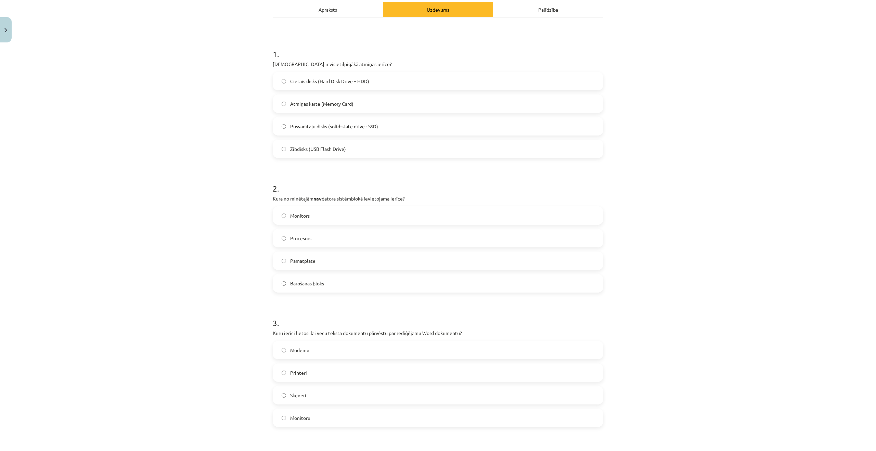
scroll to position [558, 0]
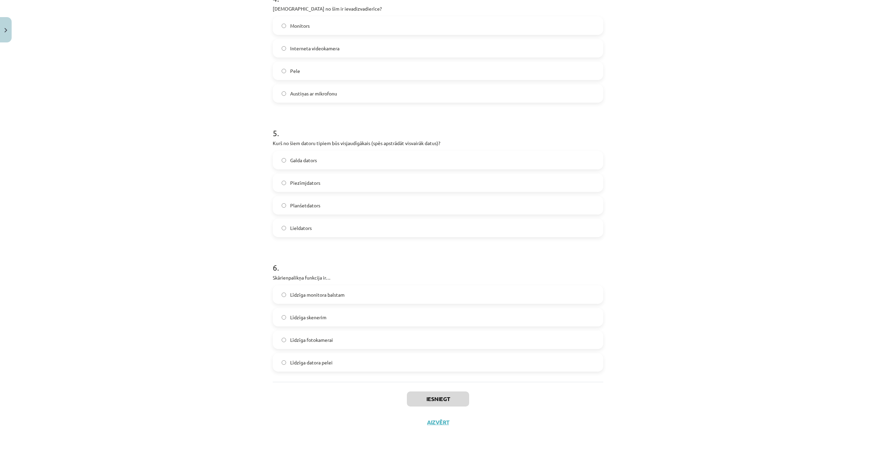
click at [227, 305] on div "Mācību tēma: Datorikas - 10. klases 1. ieskaites mācību materiāls #3 2. tēma – …" at bounding box center [438, 225] width 876 height 451
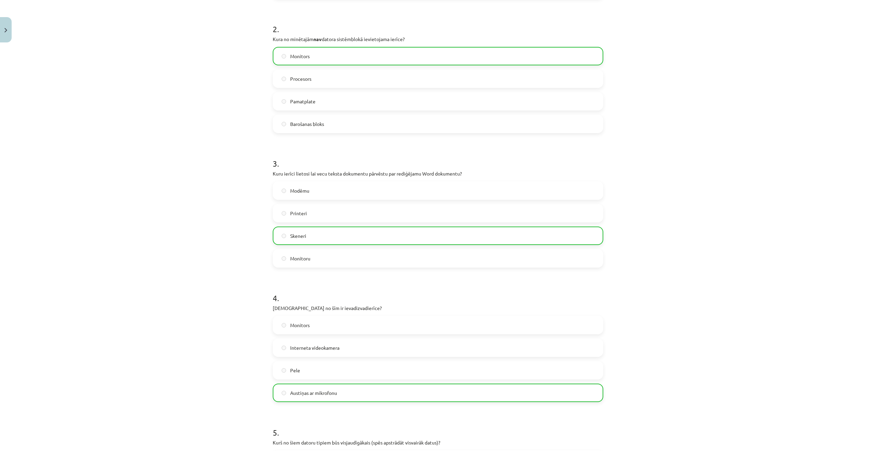
scroll to position [580, 0]
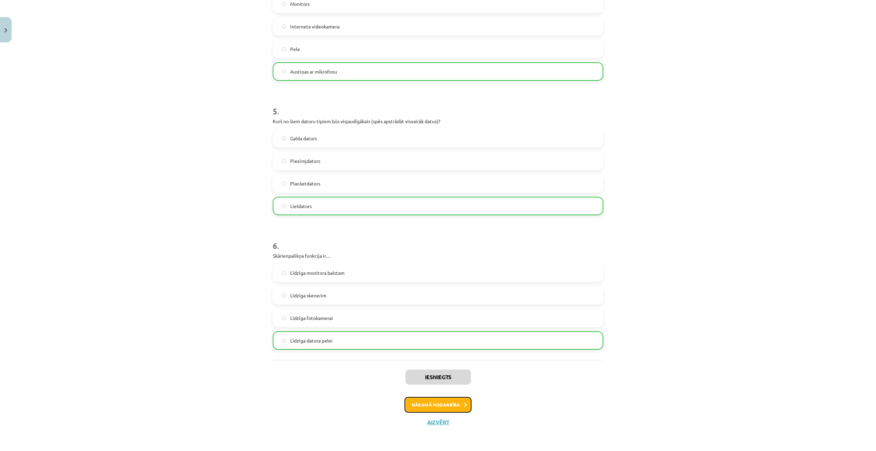
click at [447, 407] on button "Nākamā nodarbība" at bounding box center [437, 405] width 67 height 16
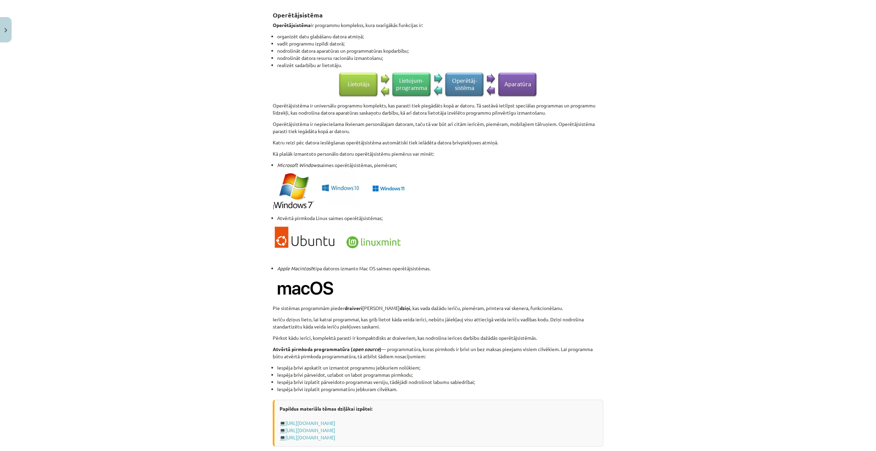
scroll to position [518, 0]
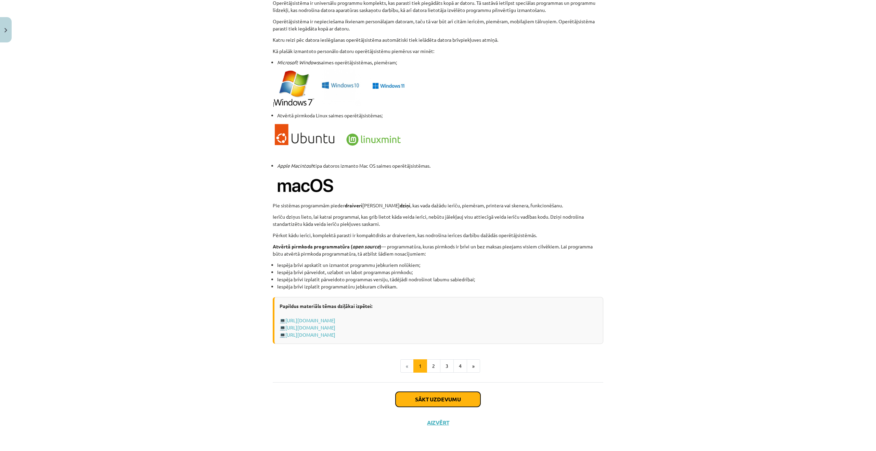
click at [430, 399] on button "Sākt uzdevumu" at bounding box center [438, 399] width 85 height 15
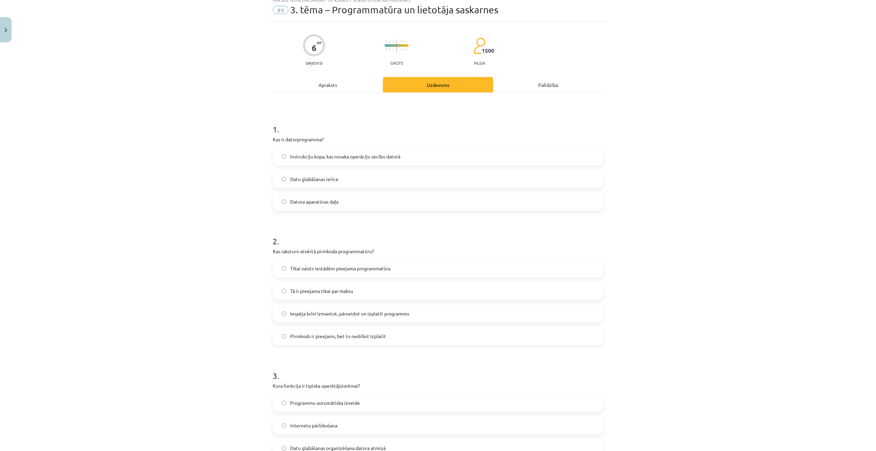
scroll to position [17, 0]
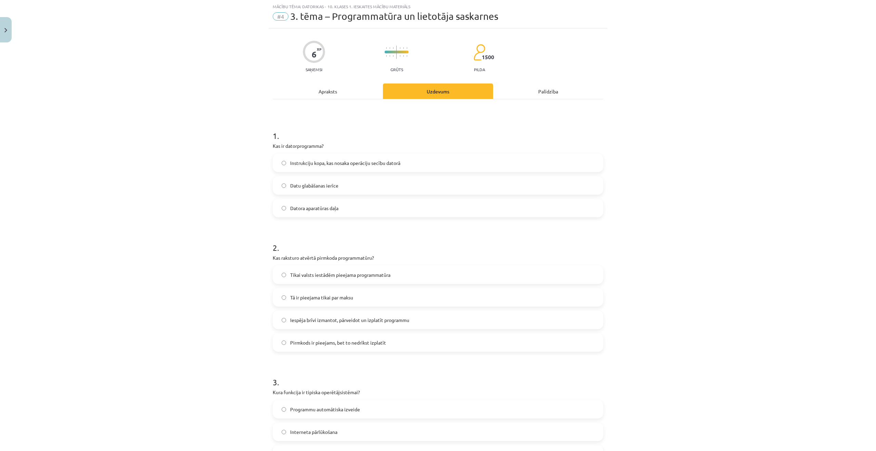
drag, startPoint x: 397, startPoint y: 164, endPoint x: 334, endPoint y: 152, distance: 64.2
click at [397, 164] on span "Instrukciju kopa, kas nosaka operāciju secību datorā" at bounding box center [345, 162] width 110 height 7
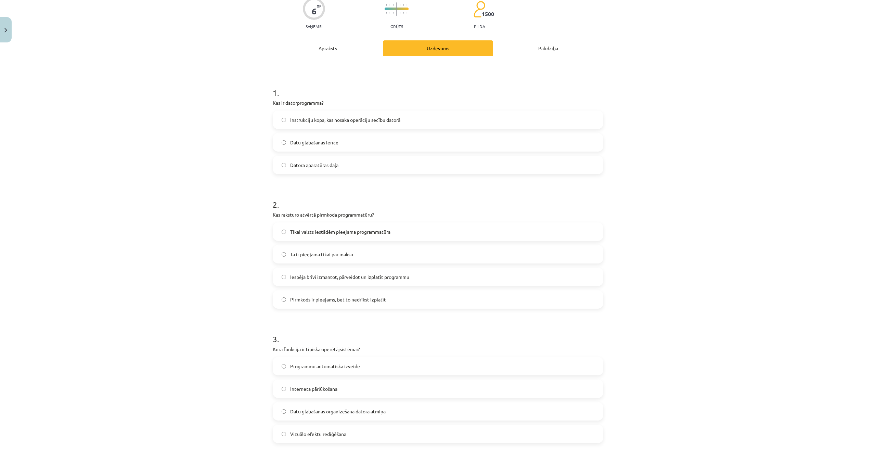
scroll to position [61, 0]
click at [447, 278] on label "Iespēja brīvi izmantot, pārveidot un izplatīt programmu" at bounding box center [437, 275] width 329 height 17
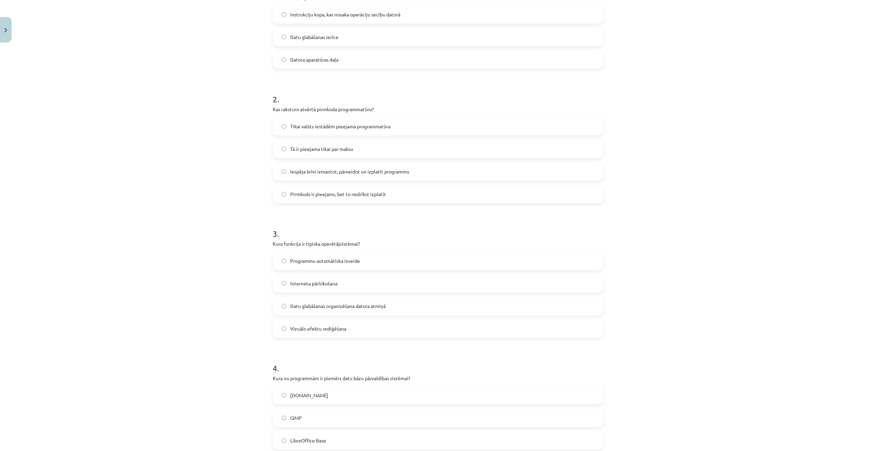
scroll to position [168, 0]
click at [434, 306] on label "Datu glabāšanas organizēšana datora atmiņā" at bounding box center [437, 303] width 329 height 17
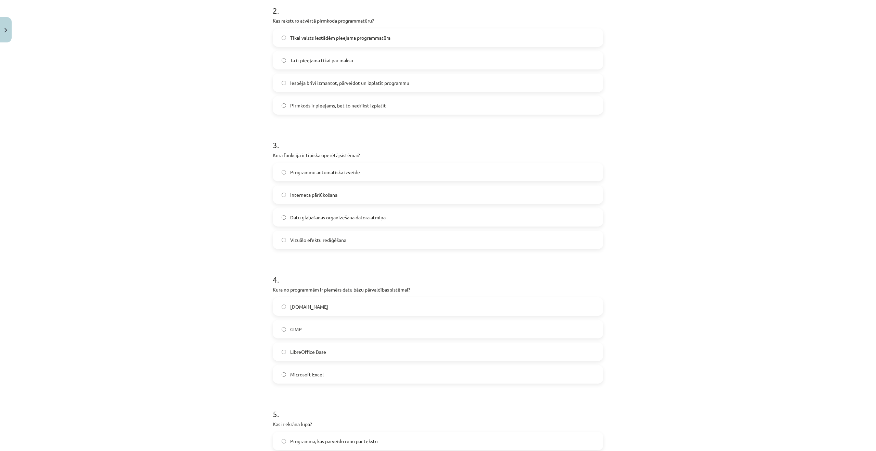
scroll to position [262, 0]
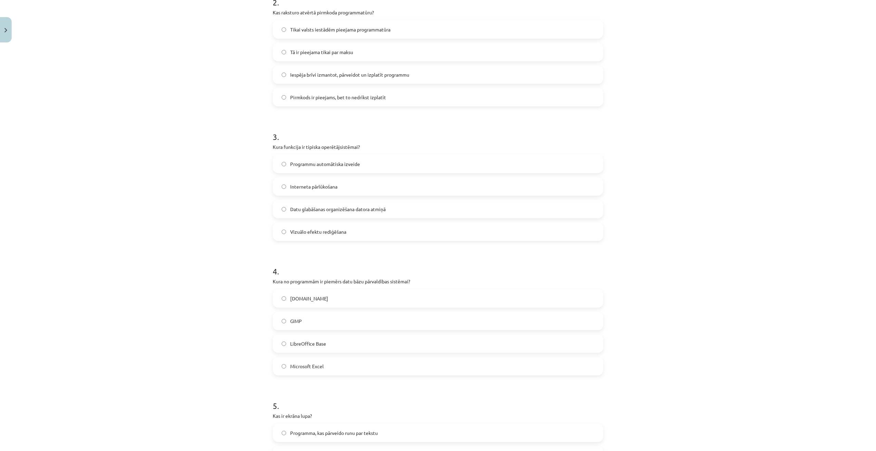
click at [401, 375] on div "Microsoft Excel" at bounding box center [438, 366] width 331 height 18
click at [399, 369] on label "Microsoft Excel" at bounding box center [437, 366] width 329 height 17
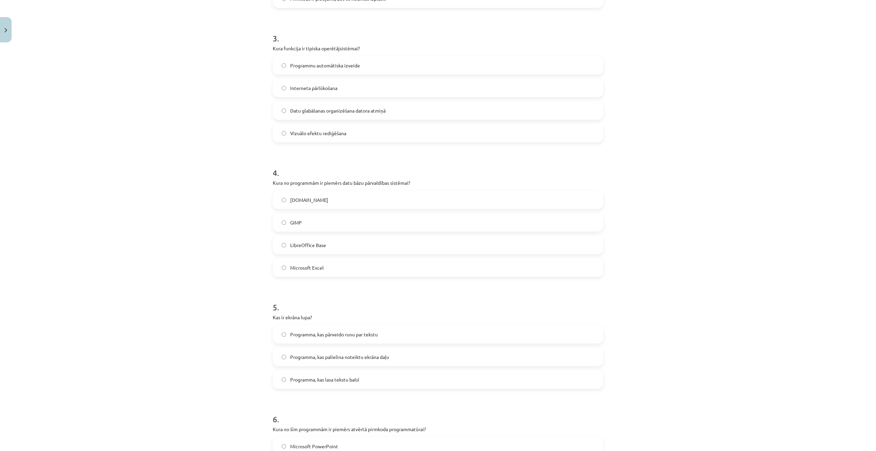
scroll to position [362, 0]
click at [280, 315] on p "Kas ir ekrāna lupa?" at bounding box center [438, 316] width 331 height 7
copy div "Kas ir ekrāna lupa?"
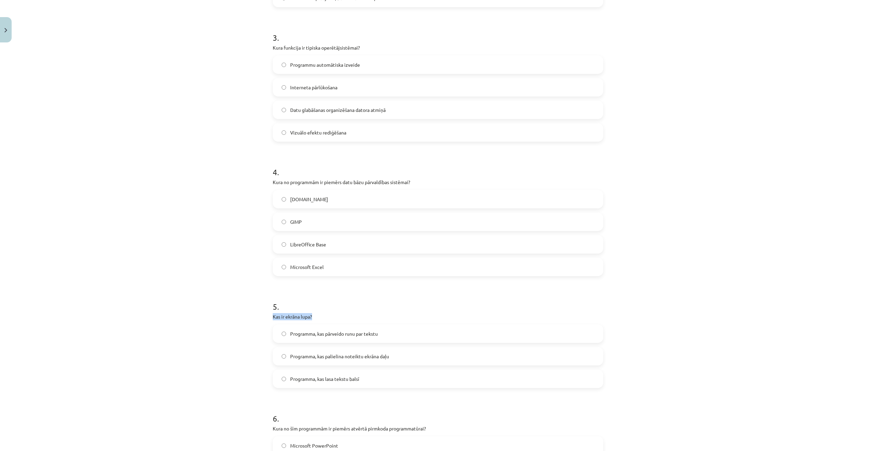
scroll to position [362, 0]
click at [147, 155] on div "Mācību tēma: Datorikas - 10. klases 1. ieskaites mācību materiāls #4 3. tēma – …" at bounding box center [438, 225] width 876 height 451
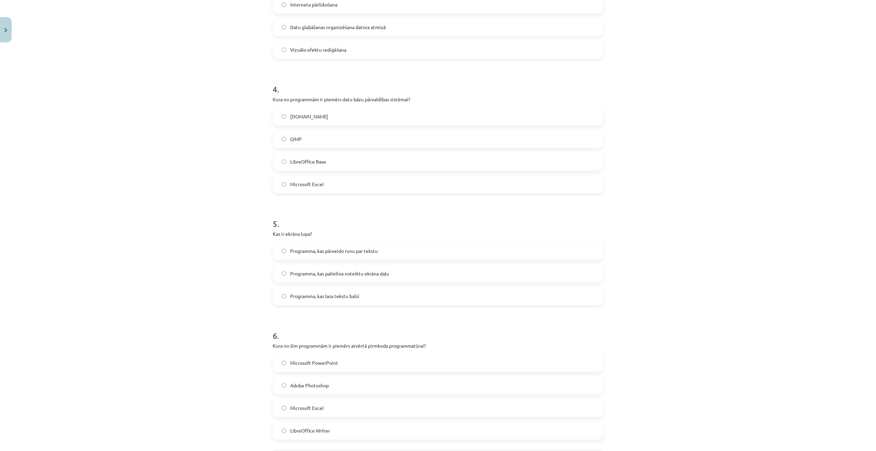
scroll to position [451, 0]
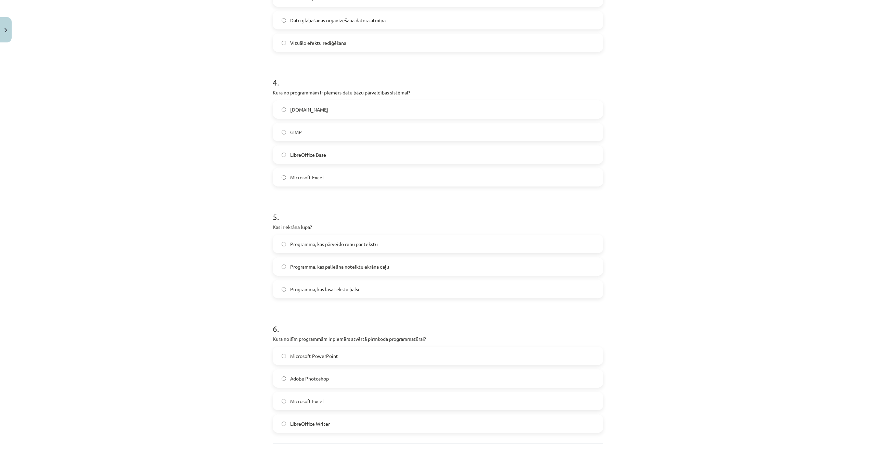
click at [395, 291] on label "Programma, kas lasa tekstu balsī" at bounding box center [437, 289] width 329 height 17
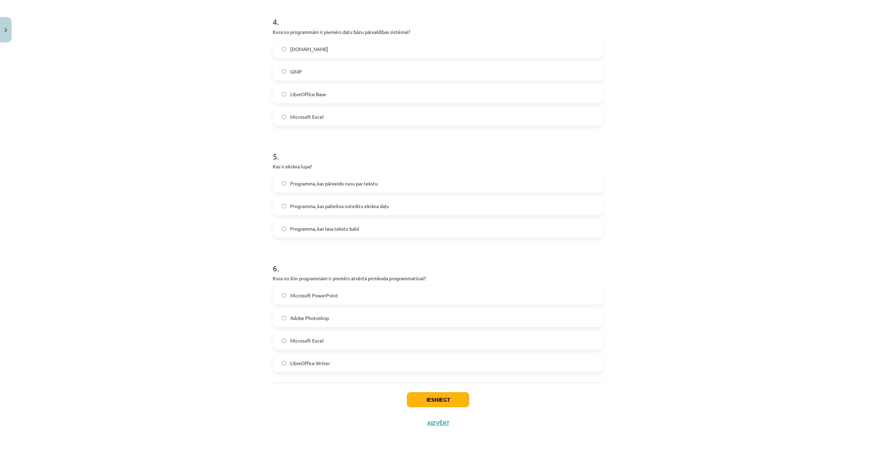
scroll to position [513, 0]
click at [352, 355] on label "LibreOffice Writer" at bounding box center [437, 362] width 329 height 17
click at [454, 402] on button "Iesniegt" at bounding box center [438, 398] width 62 height 15
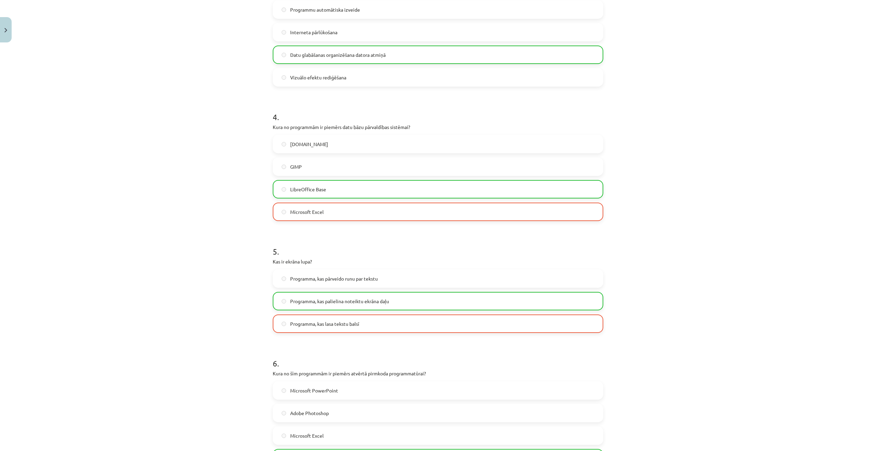
scroll to position [534, 0]
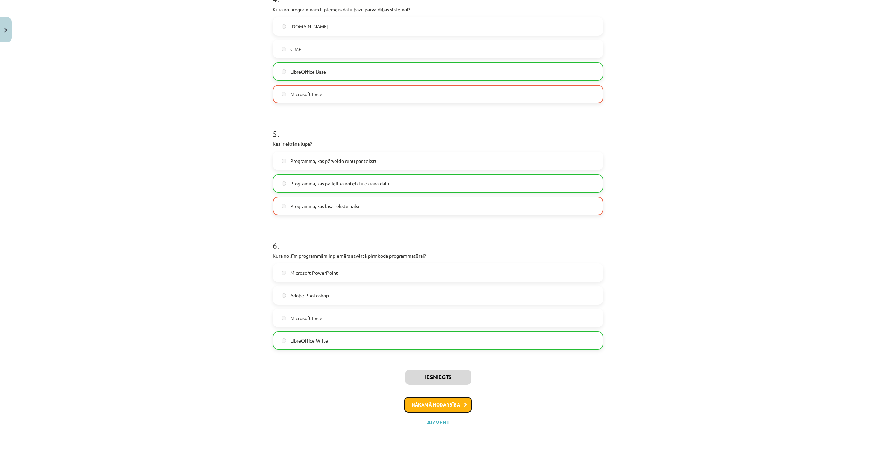
click at [448, 403] on button "Nākamā nodarbība" at bounding box center [437, 405] width 67 height 16
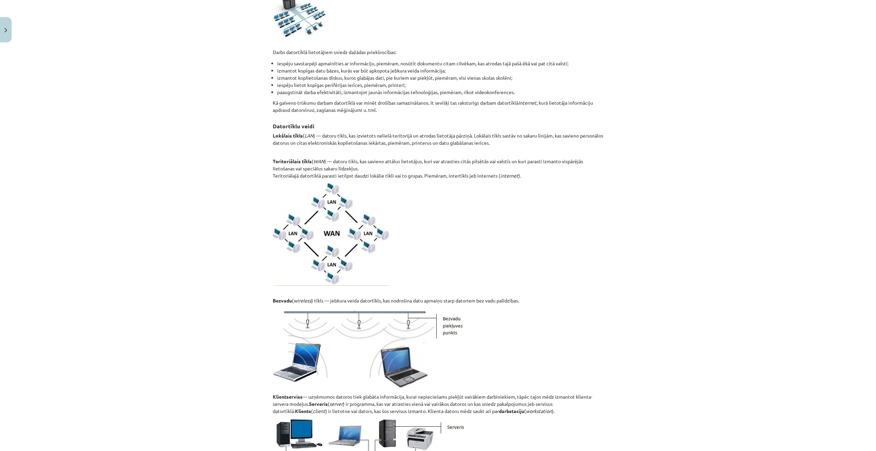
scroll to position [194, 0]
